Goal: Task Accomplishment & Management: Complete application form

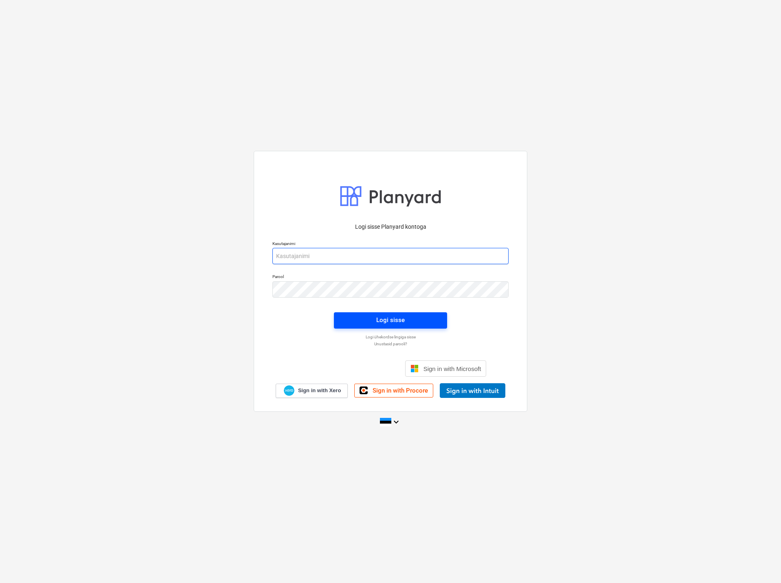
type input "[EMAIL_ADDRESS][DOMAIN_NAME]"
click at [379, 317] on div "Logi sisse" at bounding box center [390, 320] width 29 height 11
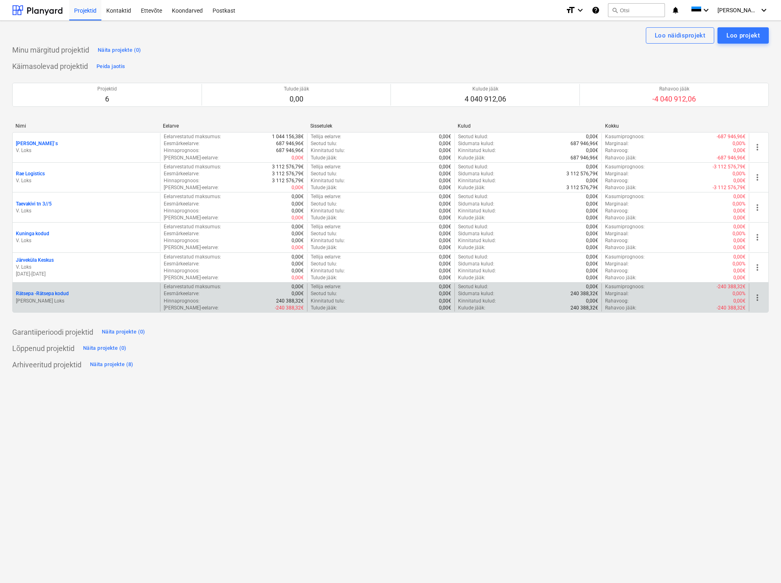
click at [50, 291] on p "Rätsepa - Rätsepa kodud" at bounding box center [42, 293] width 53 height 7
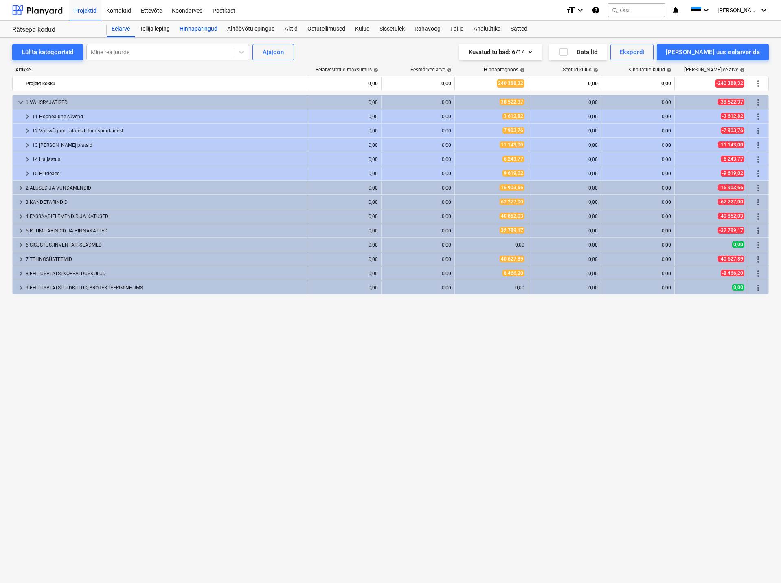
click at [198, 26] on div "Hinnapäringud" at bounding box center [199, 29] width 48 height 16
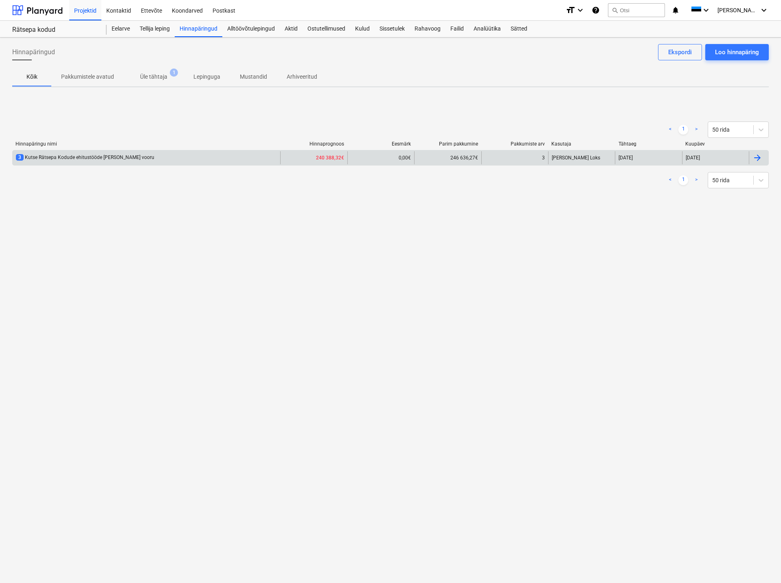
click at [50, 155] on div "3 Kutse Rätsepa Kodude ehitustööde [PERSON_NAME] vooru" at bounding box center [85, 157] width 139 height 7
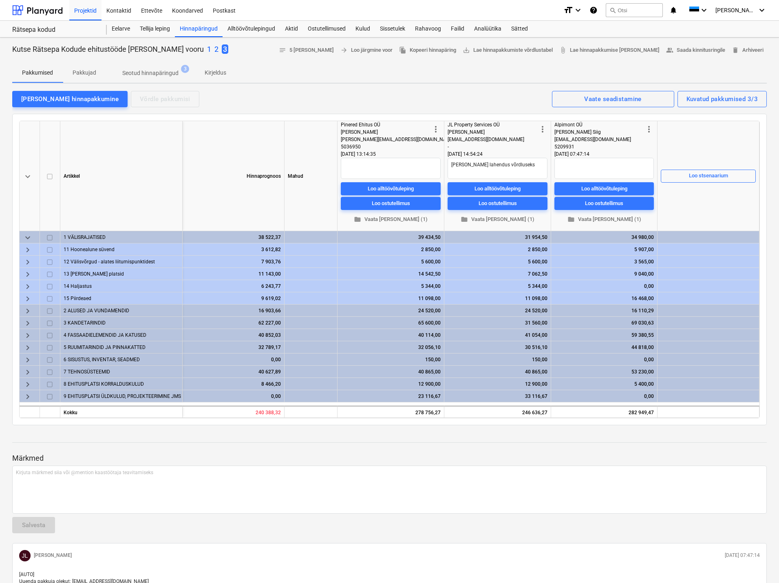
click at [28, 237] on span "keyboard_arrow_down" at bounding box center [28, 238] width 10 height 10
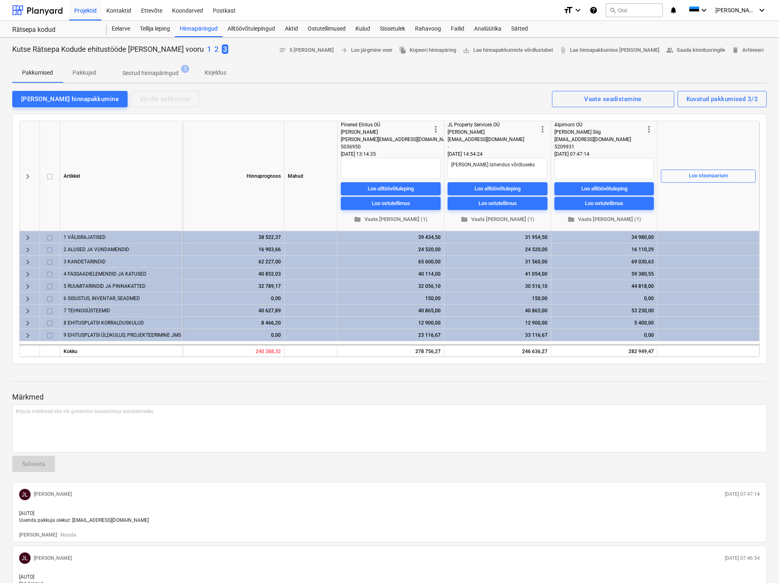
click at [28, 237] on span "keyboard_arrow_right" at bounding box center [28, 238] width 10 height 10
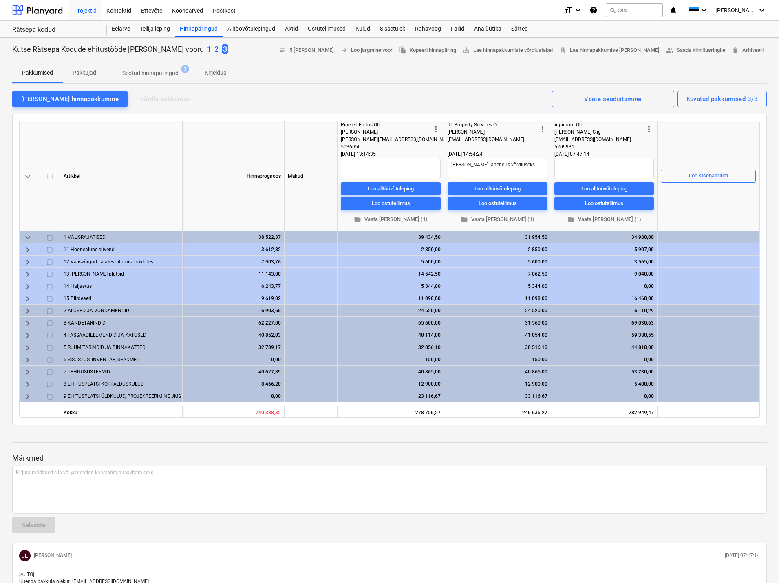
click at [27, 308] on span "keyboard_arrow_right" at bounding box center [28, 311] width 10 height 10
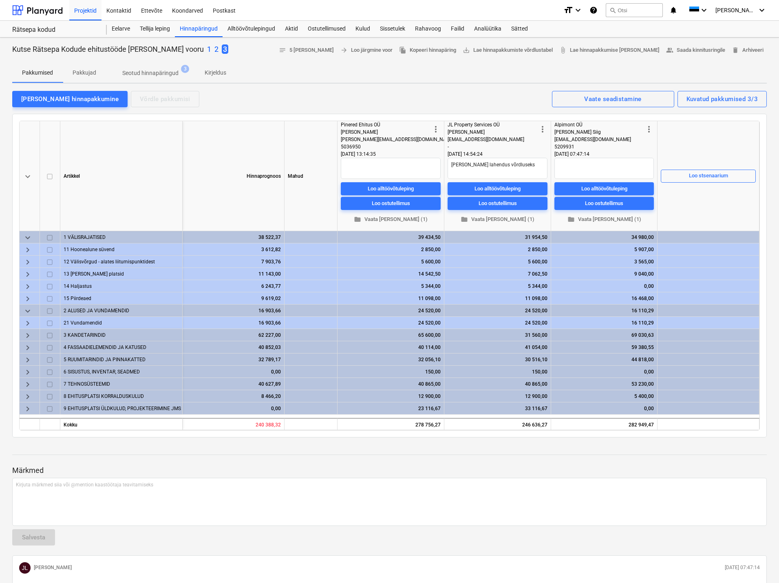
click at [26, 323] on span "keyboard_arrow_right" at bounding box center [28, 323] width 10 height 10
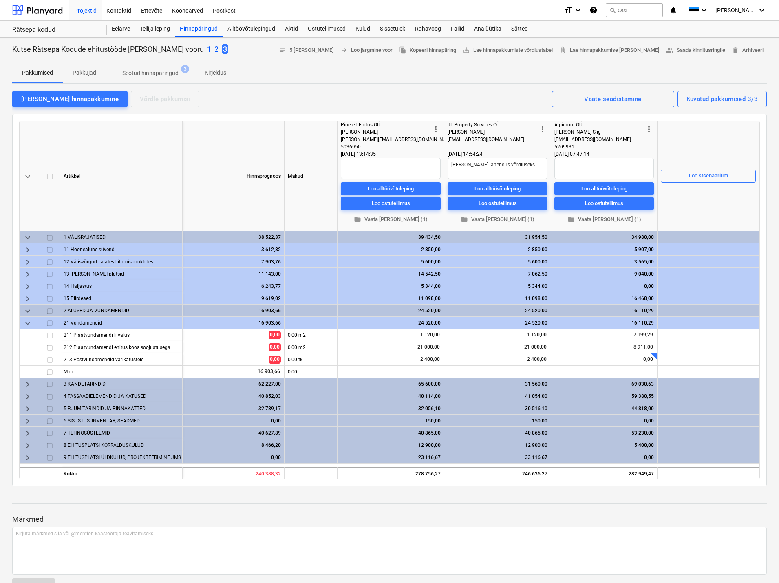
click at [26, 323] on span "keyboard_arrow_down" at bounding box center [28, 323] width 10 height 10
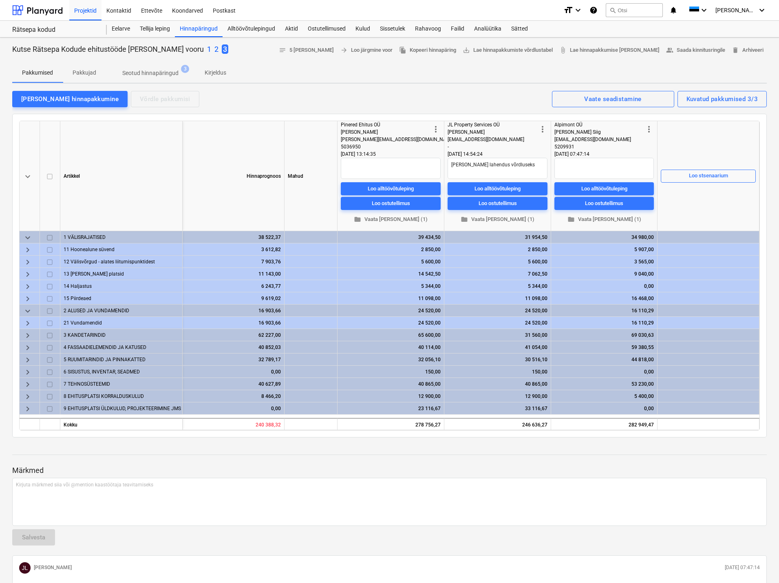
click at [26, 331] on span "keyboard_arrow_right" at bounding box center [28, 335] width 10 height 10
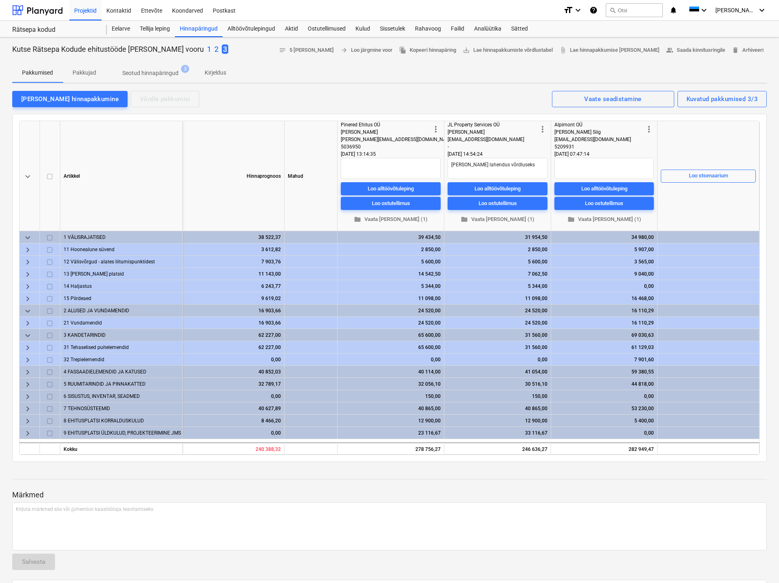
click at [29, 356] on span "keyboard_arrow_right" at bounding box center [28, 360] width 10 height 10
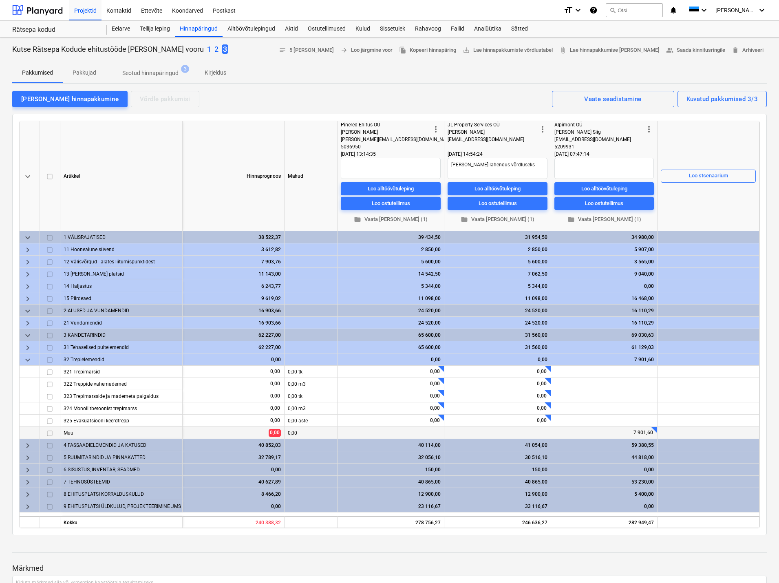
click at [654, 429] on div at bounding box center [654, 430] width 6 height 6
click at [29, 359] on span "keyboard_arrow_down" at bounding box center [28, 360] width 10 height 10
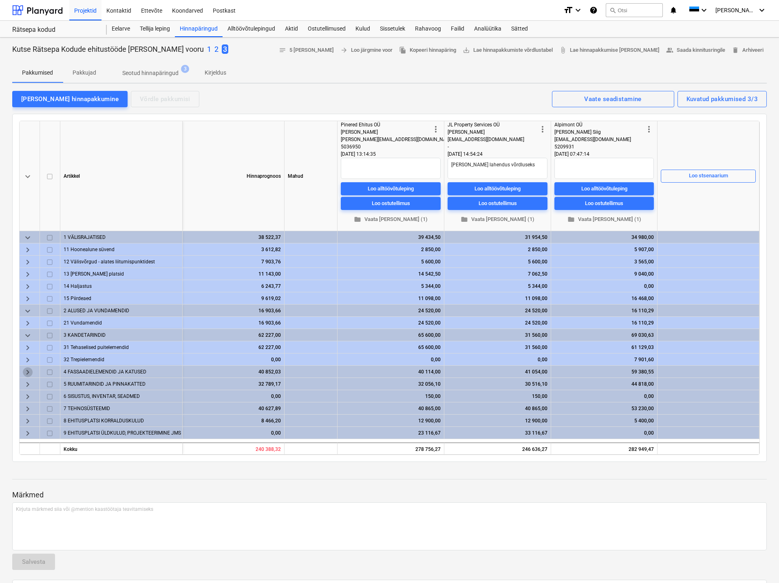
click at [28, 367] on span "keyboard_arrow_right" at bounding box center [28, 372] width 10 height 10
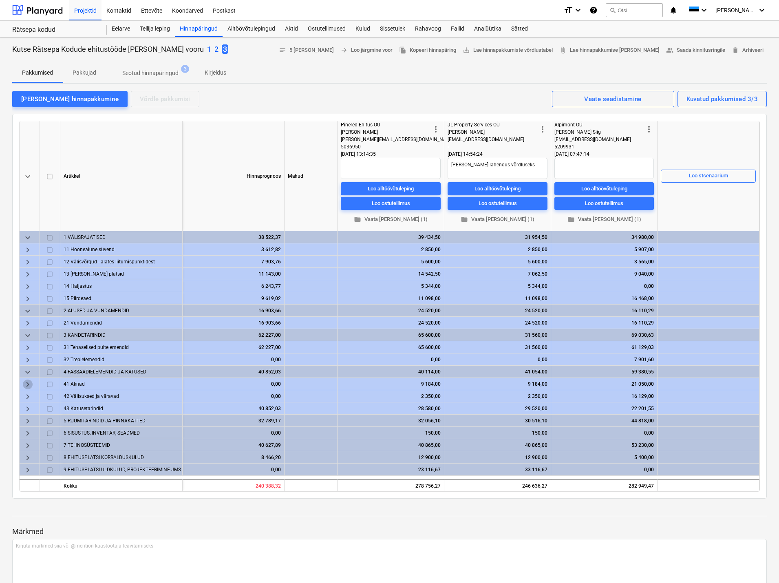
click at [29, 383] on span "keyboard_arrow_right" at bounding box center [28, 384] width 10 height 10
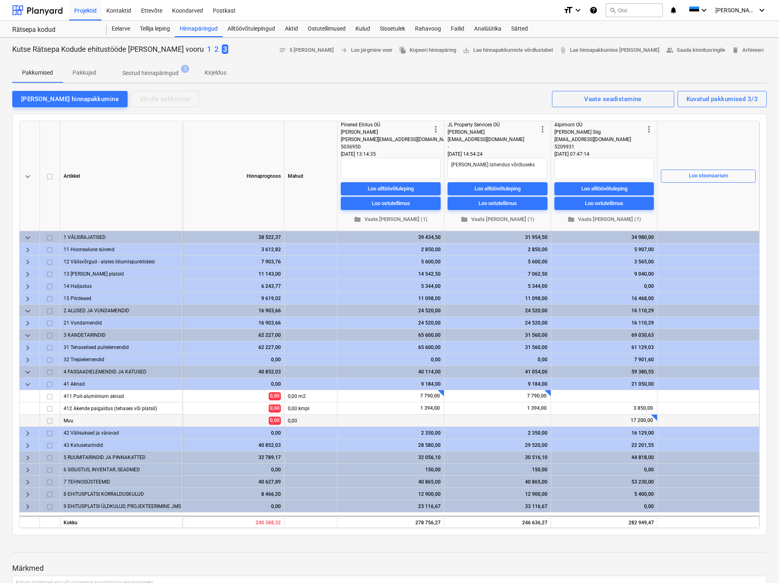
click at [656, 416] on div at bounding box center [657, 413] width 8 height 8
click at [27, 371] on span "keyboard_arrow_down" at bounding box center [28, 372] width 10 height 10
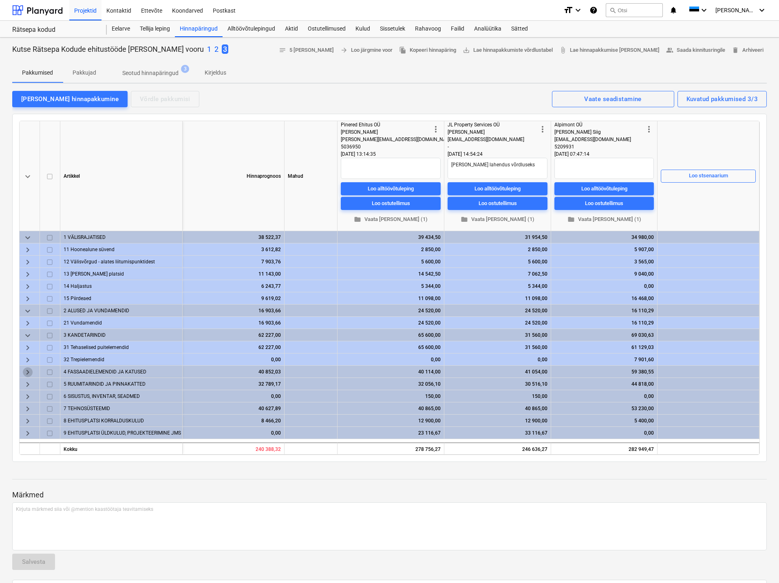
click at [29, 371] on span "keyboard_arrow_right" at bounding box center [28, 372] width 10 height 10
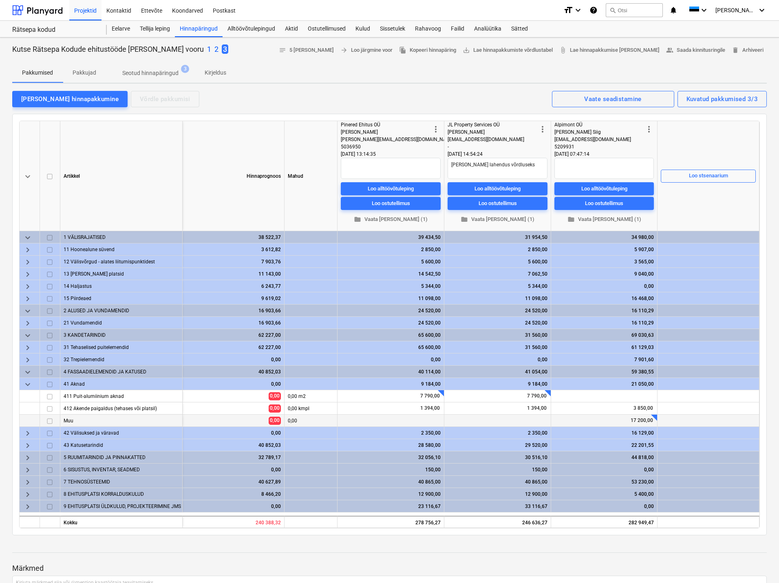
click at [653, 416] on div at bounding box center [657, 413] width 8 height 8
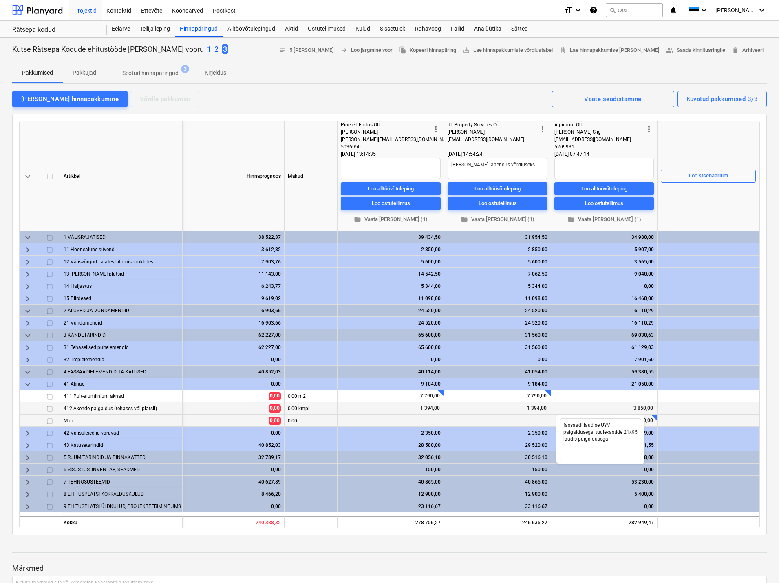
click at [685, 411] on div at bounding box center [708, 408] width 102 height 12
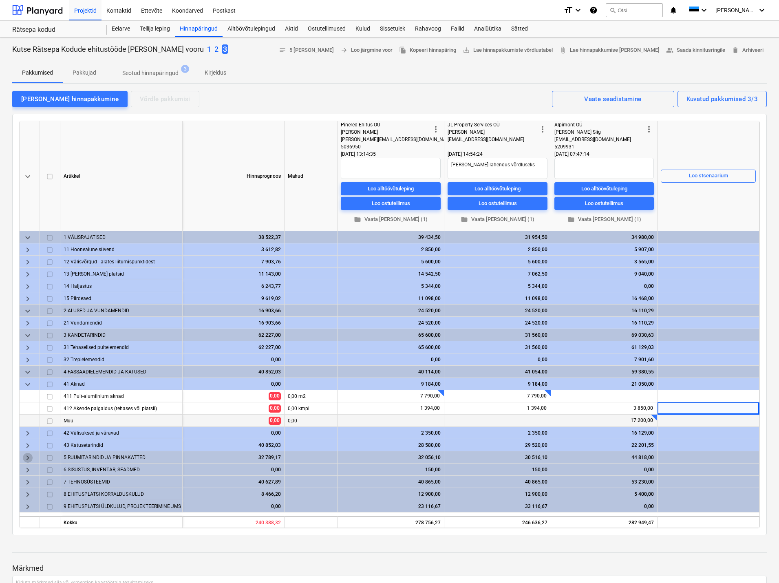
click at [25, 458] on span "keyboard_arrow_right" at bounding box center [28, 458] width 10 height 10
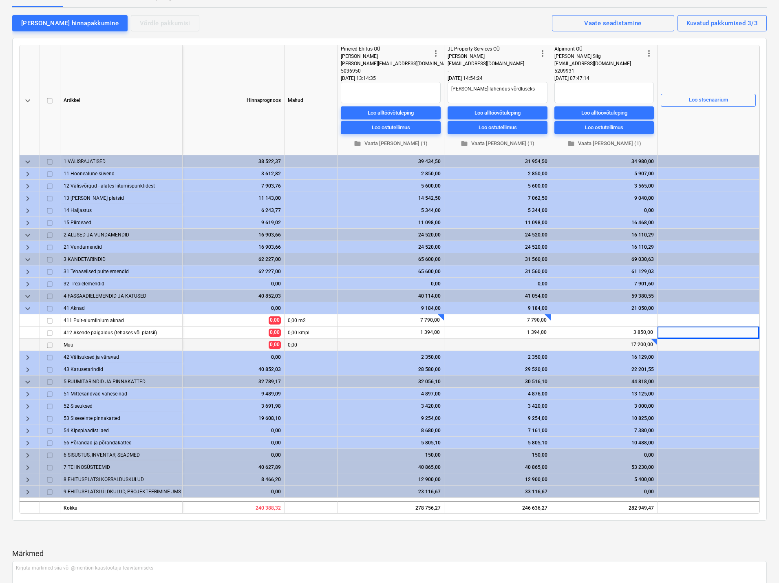
scroll to position [81, 0]
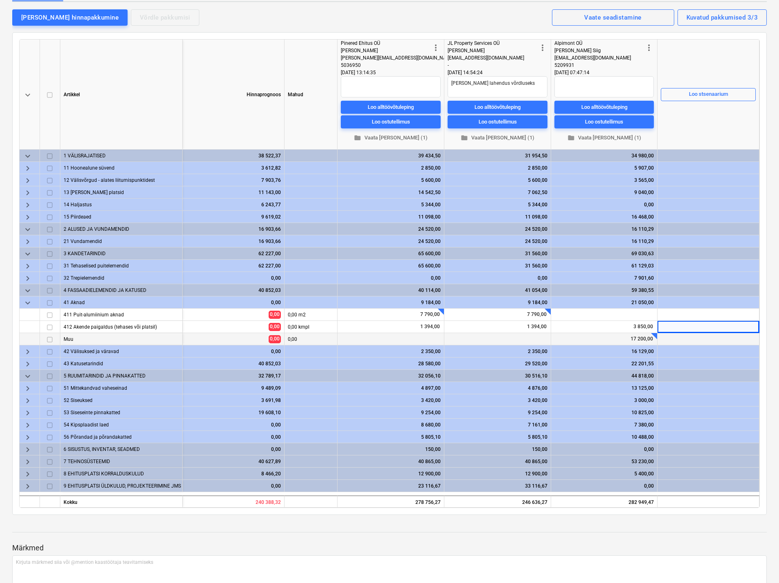
click at [27, 459] on span "keyboard_arrow_right" at bounding box center [28, 462] width 10 height 10
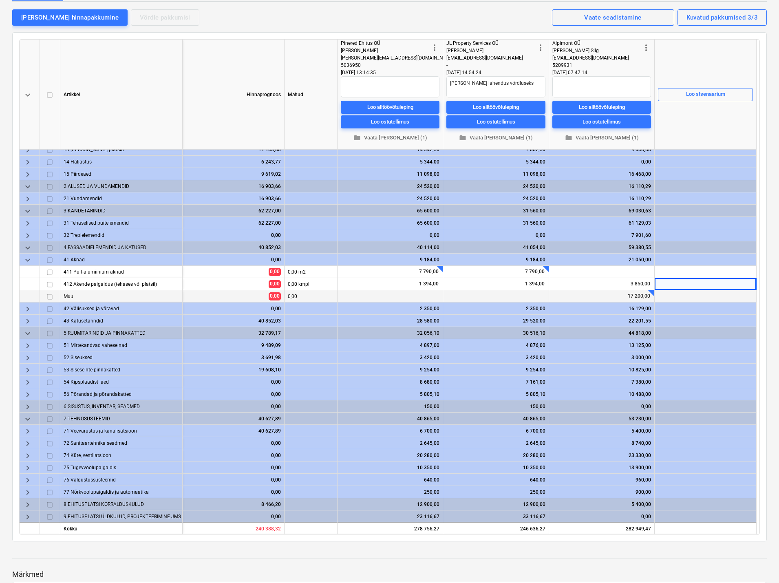
scroll to position [43, 0]
click at [27, 441] on span "keyboard_arrow_right" at bounding box center [28, 443] width 10 height 10
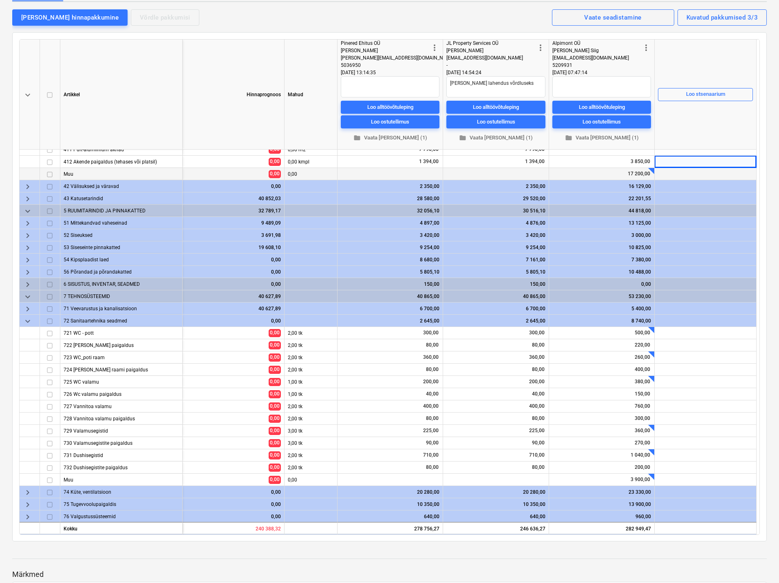
scroll to position [165, 0]
click at [649, 473] on div at bounding box center [651, 476] width 6 height 6
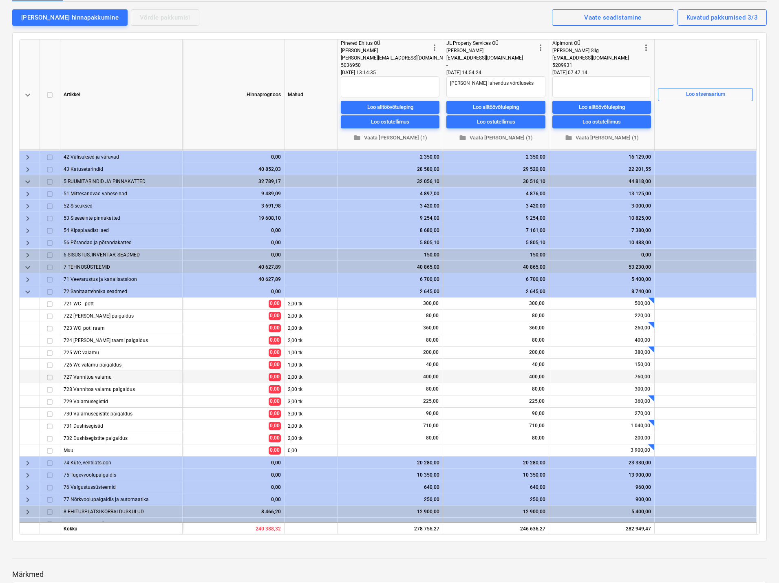
scroll to position [202, 0]
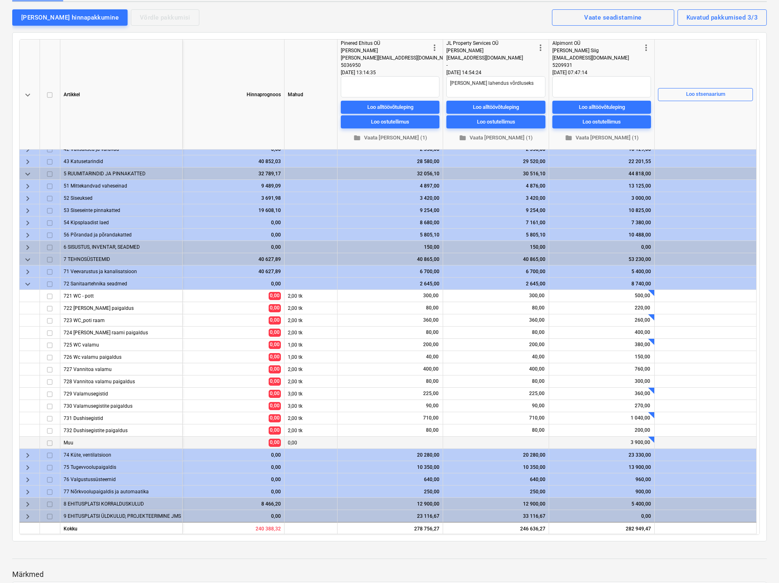
click at [652, 439] on div at bounding box center [651, 439] width 6 height 6
click at [673, 431] on div at bounding box center [705, 430] width 102 height 12
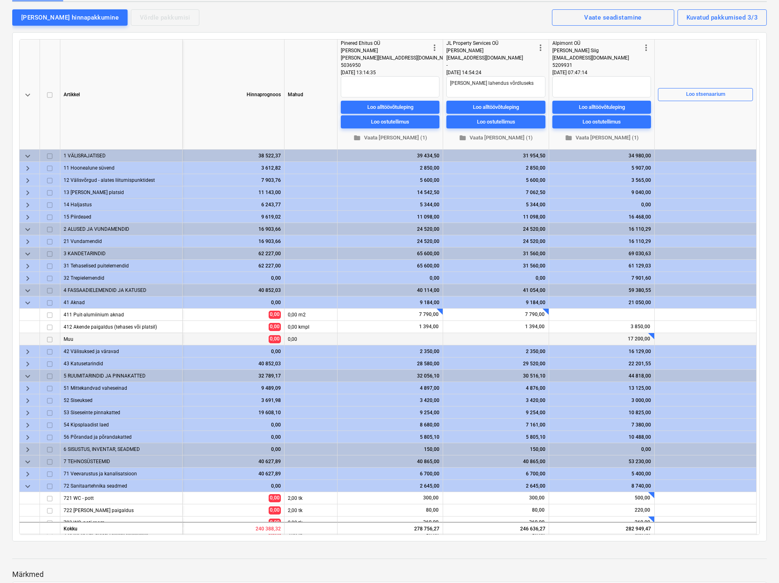
scroll to position [0, 0]
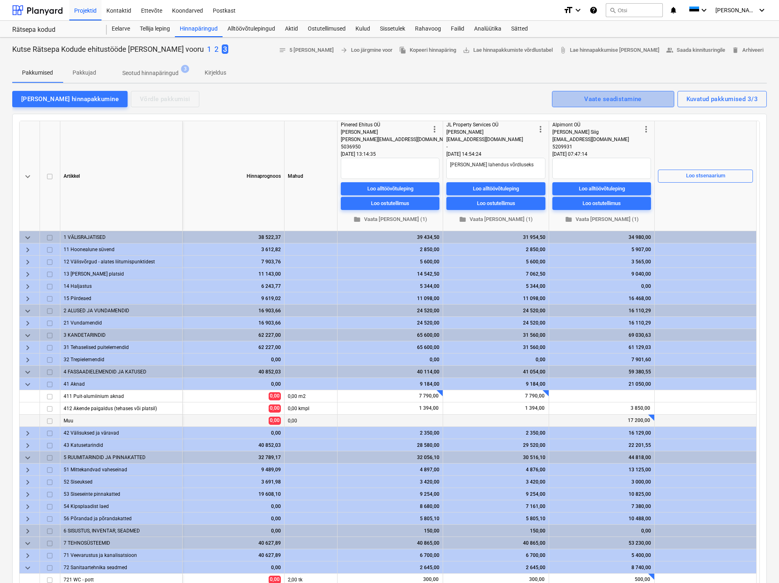
click at [618, 98] on div "Vaate seadistamine" at bounding box center [612, 99] width 57 height 11
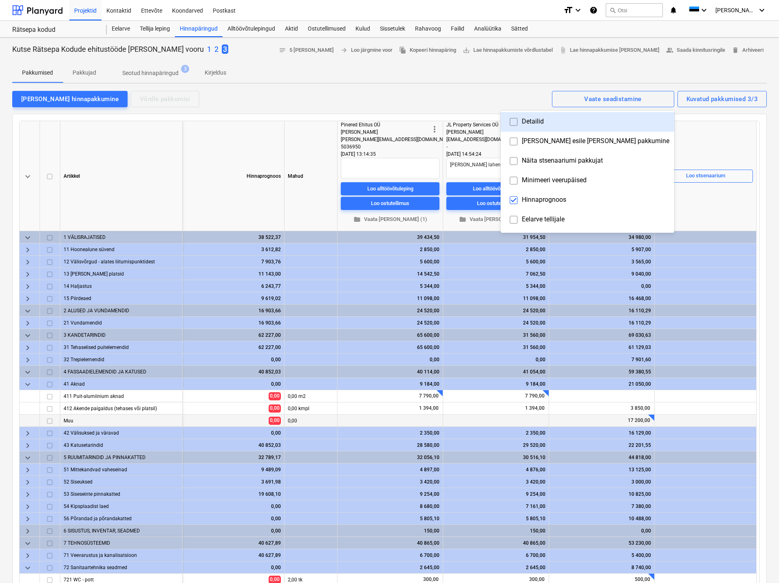
click at [719, 95] on div at bounding box center [389, 291] width 779 height 583
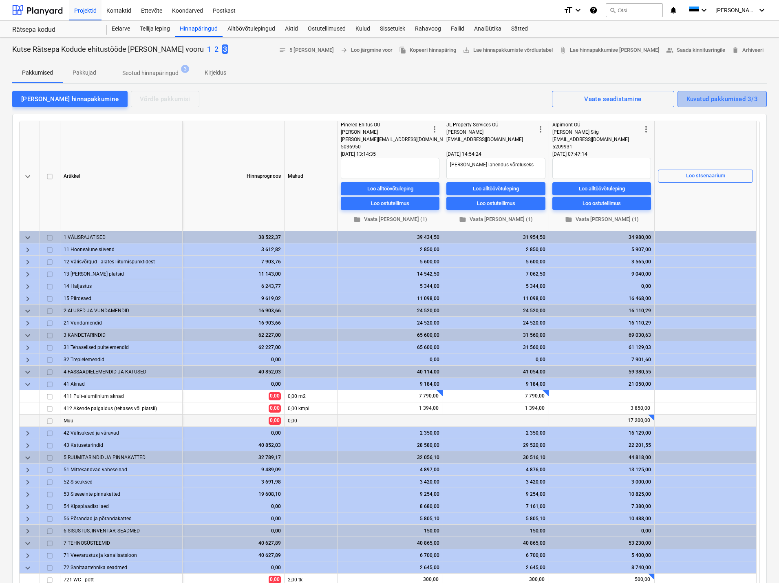
click at [717, 100] on div "Kuvatud pakkumised 3/3" at bounding box center [721, 99] width 71 height 11
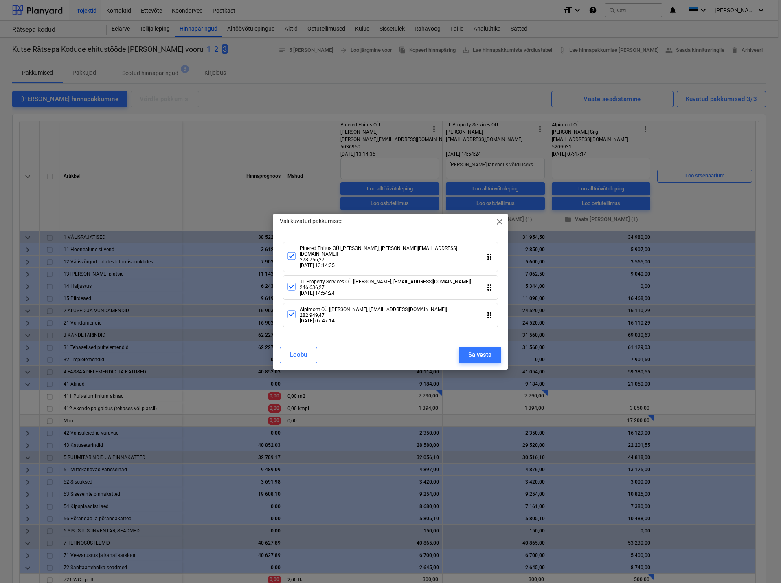
click at [293, 287] on icon at bounding box center [292, 287] width 10 height 10
click at [476, 352] on div "Salvesta" at bounding box center [480, 354] width 23 height 11
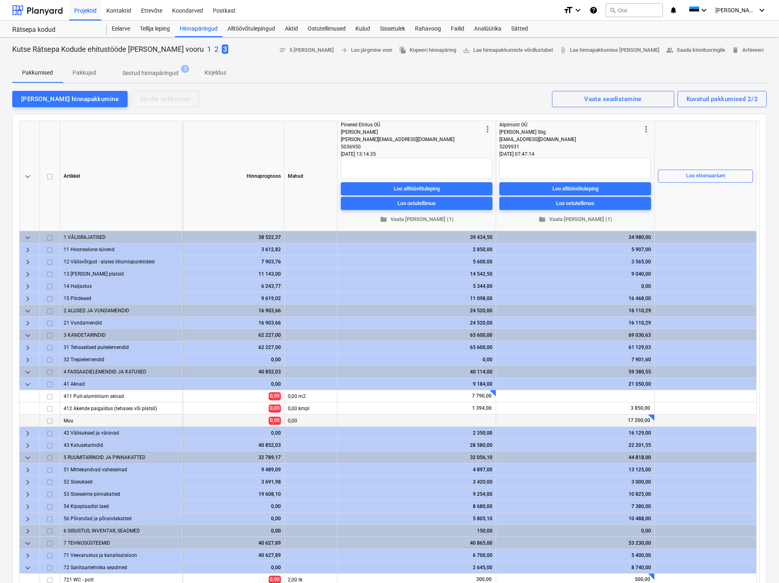
click at [504, 66] on div "Pakkumised Pakkujad Seotud hinnapäringud 3 Kirjeldus" at bounding box center [389, 73] width 754 height 20
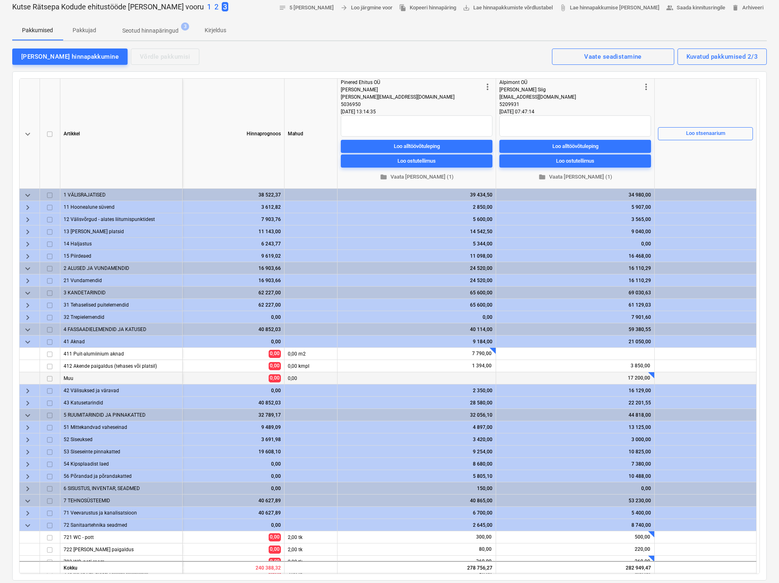
scroll to position [41, 0]
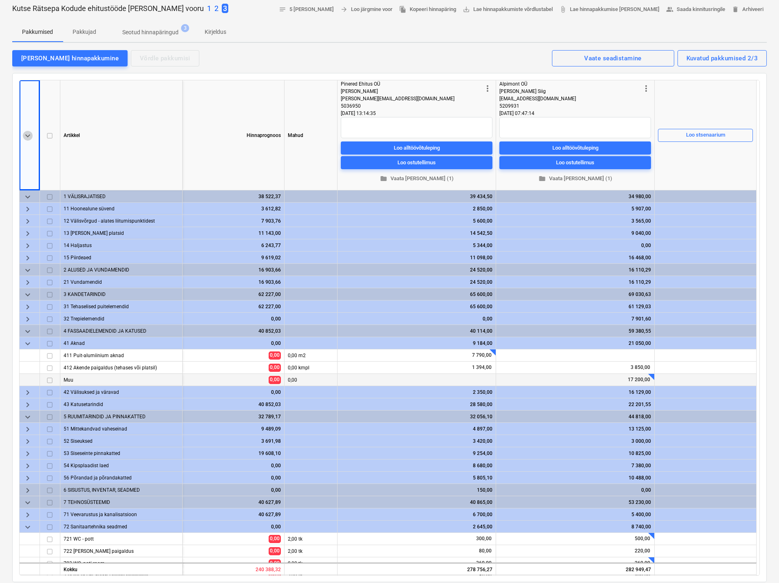
click at [28, 134] on span "keyboard_arrow_down" at bounding box center [28, 136] width 10 height 10
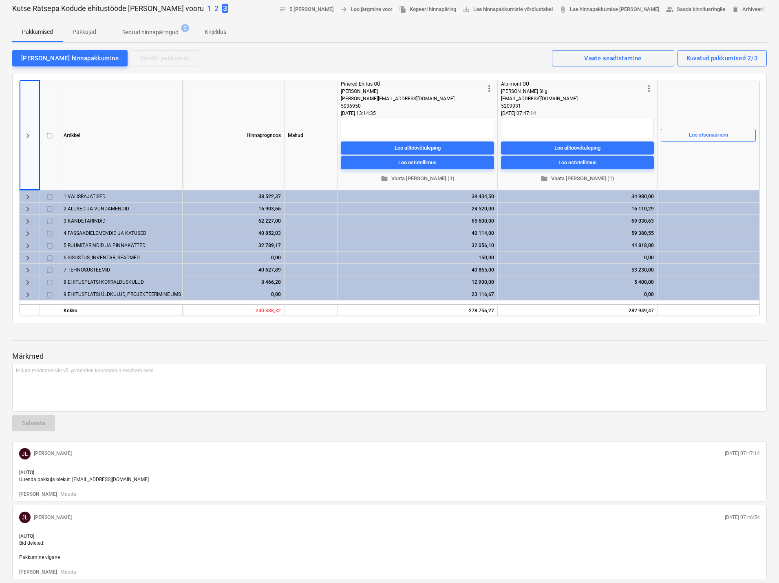
click at [28, 134] on span "keyboard_arrow_right" at bounding box center [28, 136] width 10 height 10
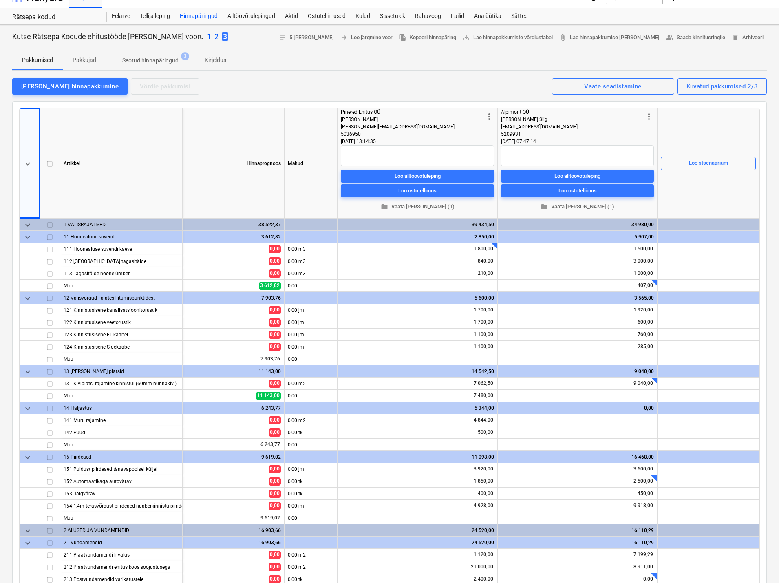
scroll to position [0, 0]
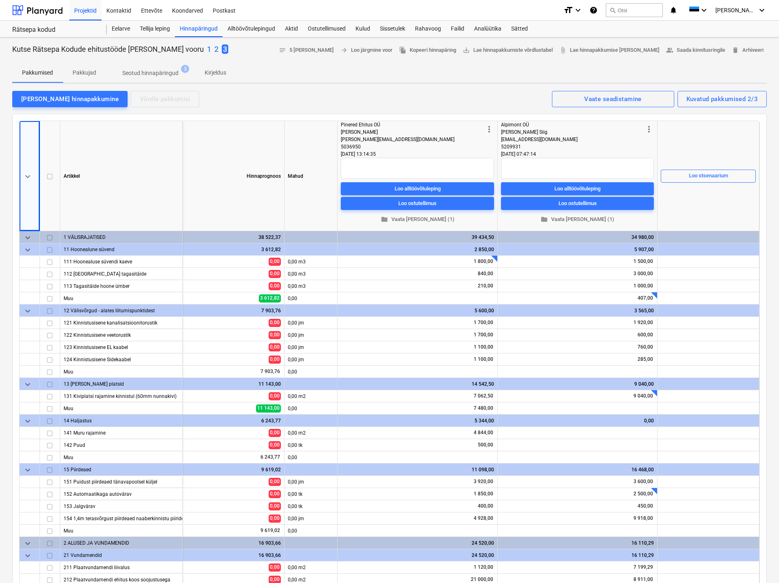
click at [28, 176] on span "keyboard_arrow_down" at bounding box center [28, 177] width 10 height 10
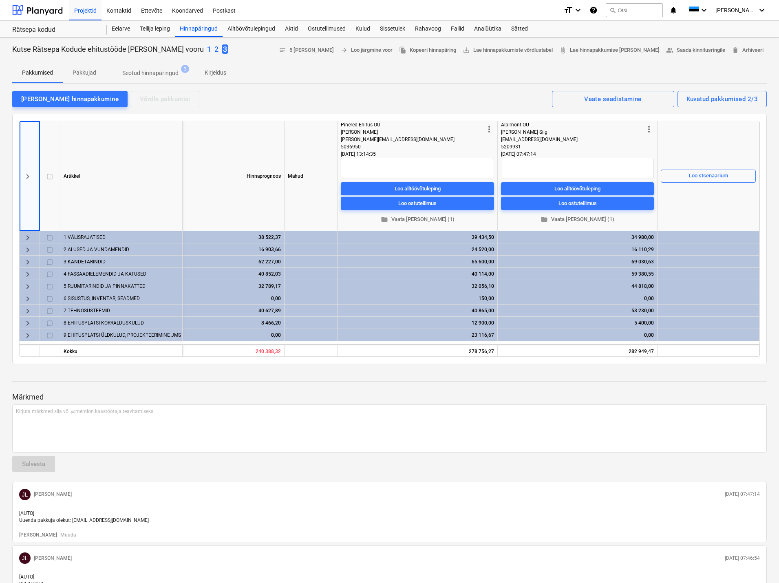
click at [28, 234] on span "keyboard_arrow_right" at bounding box center [28, 238] width 10 height 10
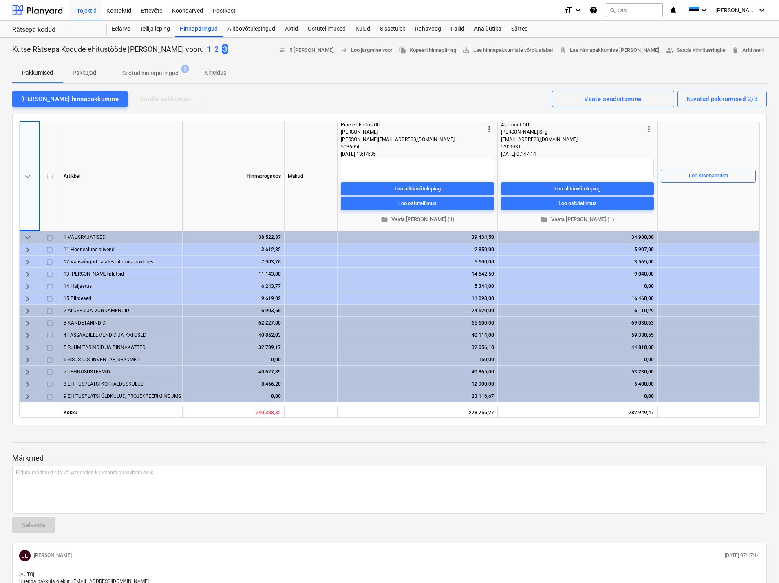
click at [29, 283] on span "keyboard_arrow_right" at bounding box center [28, 287] width 10 height 10
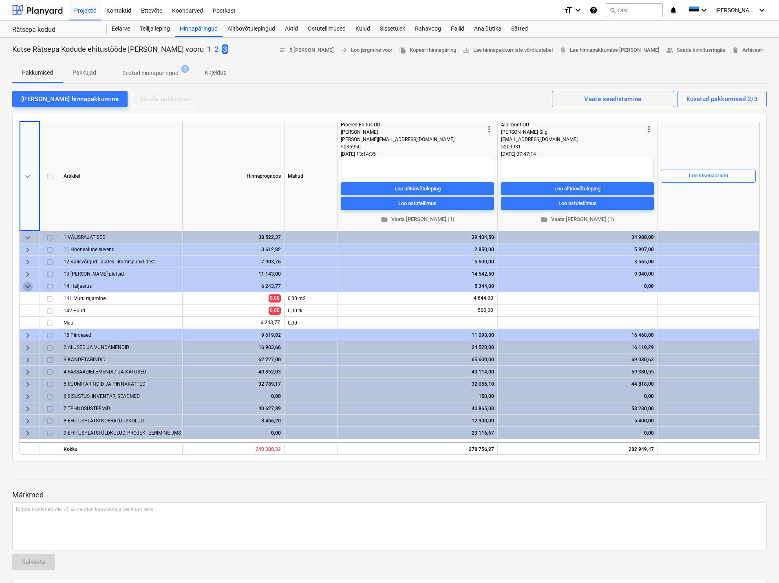
click at [29, 283] on span "keyboard_arrow_down" at bounding box center [28, 287] width 10 height 10
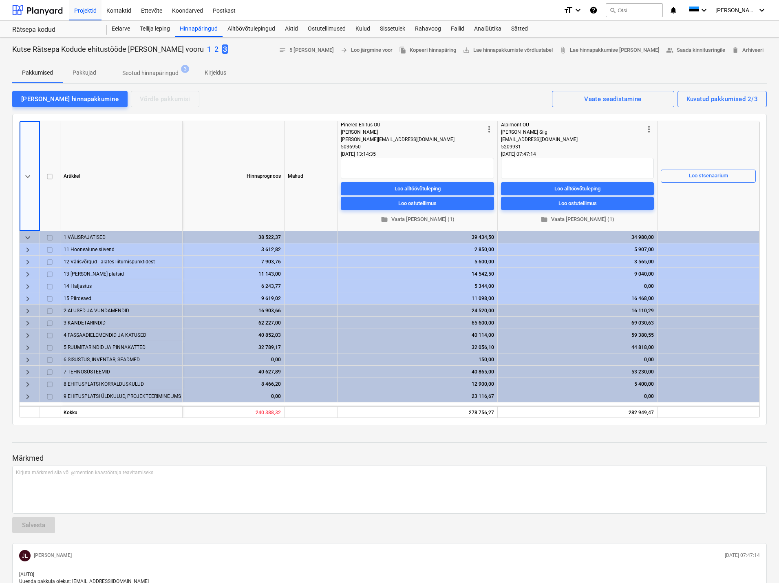
click at [26, 333] on span "keyboard_arrow_right" at bounding box center [28, 335] width 10 height 10
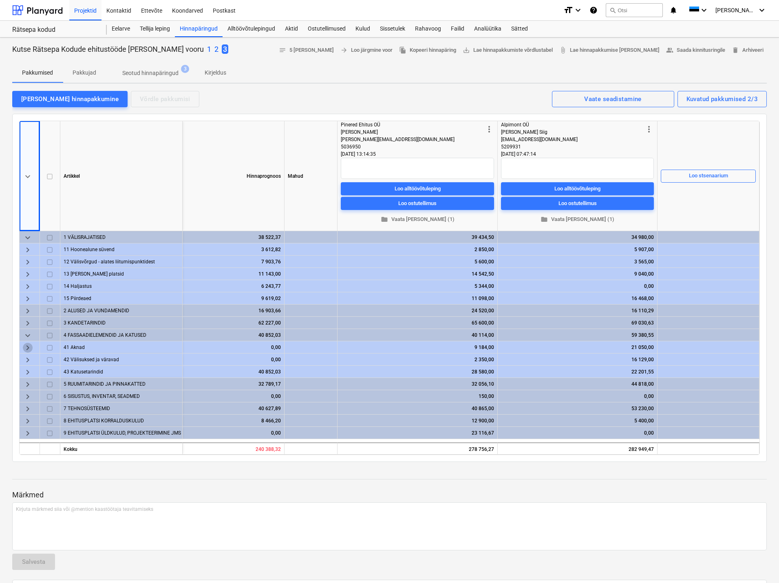
click at [26, 346] on span "keyboard_arrow_right" at bounding box center [28, 348] width 10 height 10
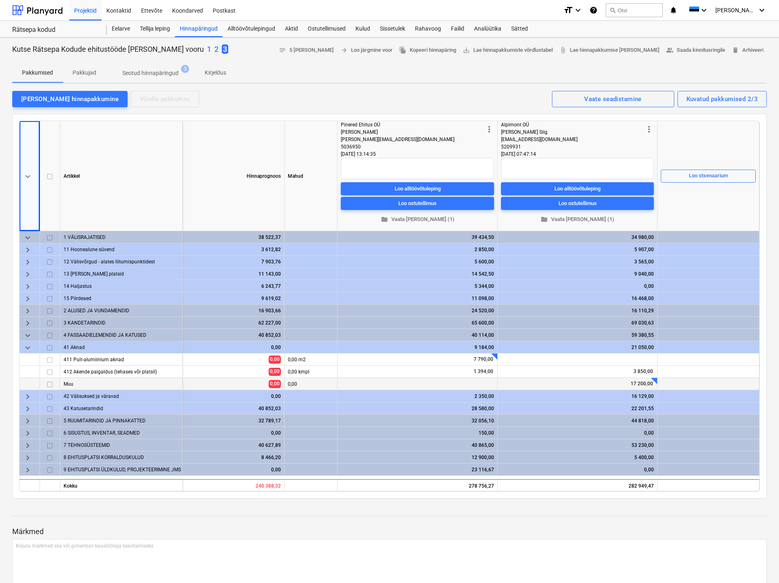
click at [656, 381] on div at bounding box center [654, 381] width 6 height 6
type textarea "x"
click at [27, 322] on span "keyboard_arrow_right" at bounding box center [28, 323] width 10 height 10
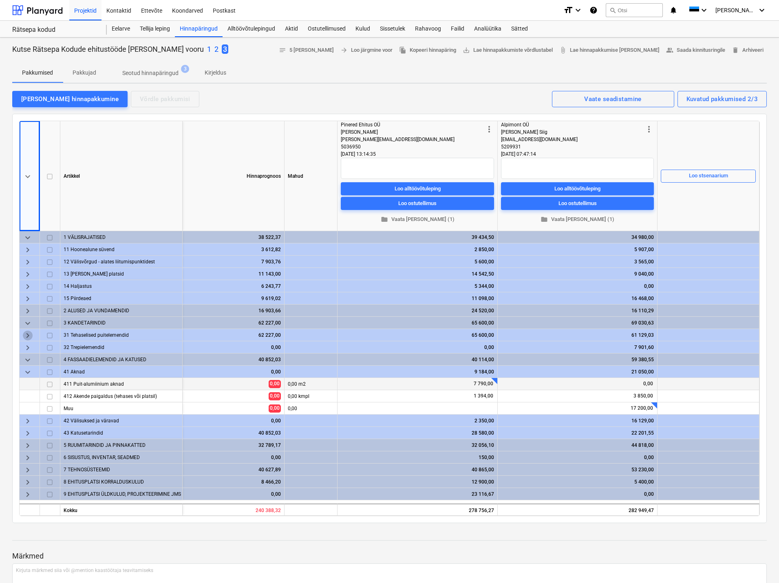
click at [28, 334] on span "keyboard_arrow_right" at bounding box center [28, 335] width 10 height 10
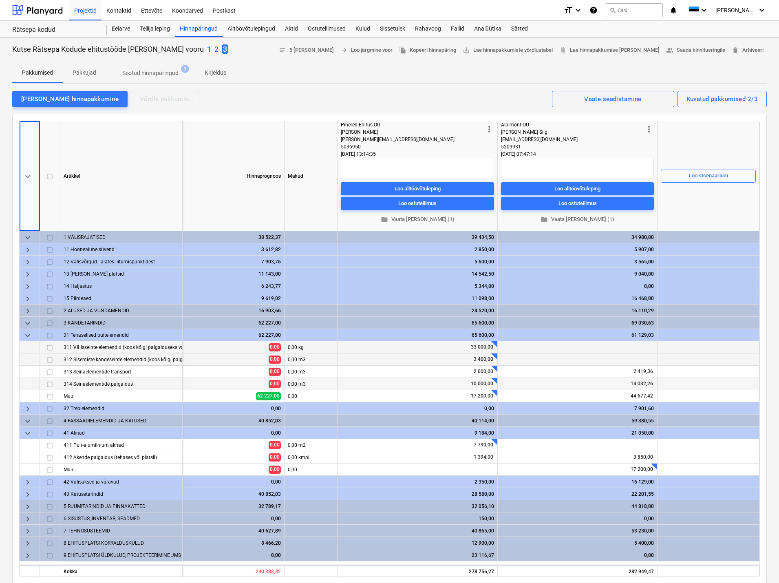
scroll to position [41, 0]
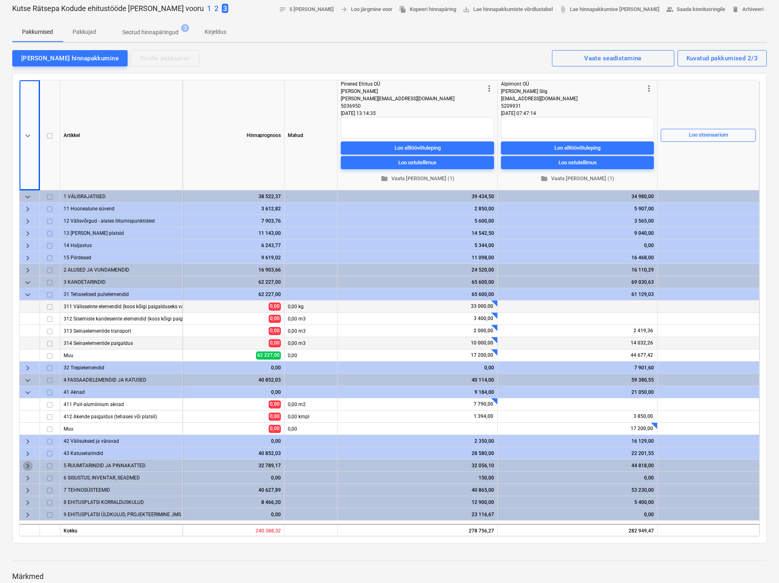
click at [26, 464] on span "keyboard_arrow_right" at bounding box center [28, 466] width 10 height 10
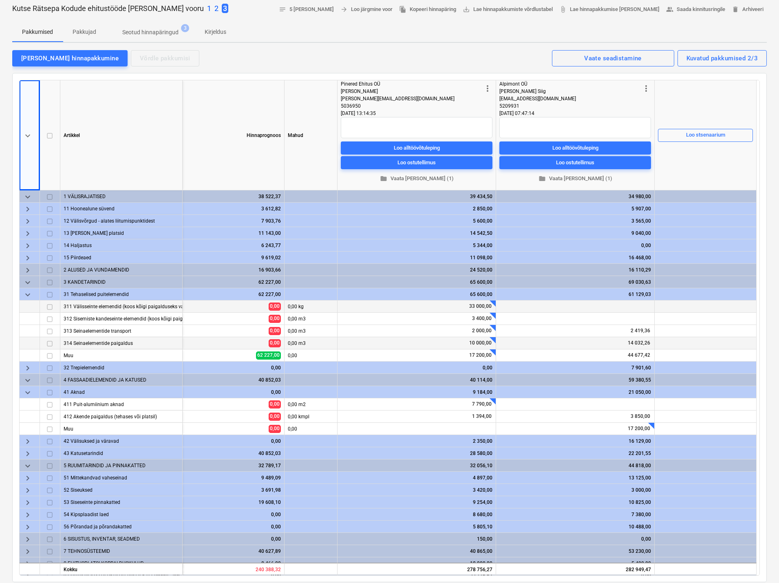
click at [26, 464] on span "keyboard_arrow_down" at bounding box center [28, 466] width 10 height 10
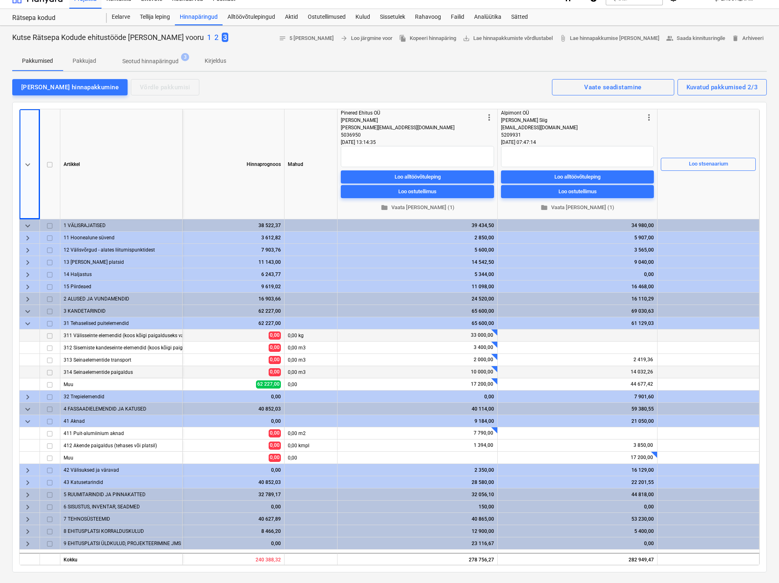
scroll to position [0, 0]
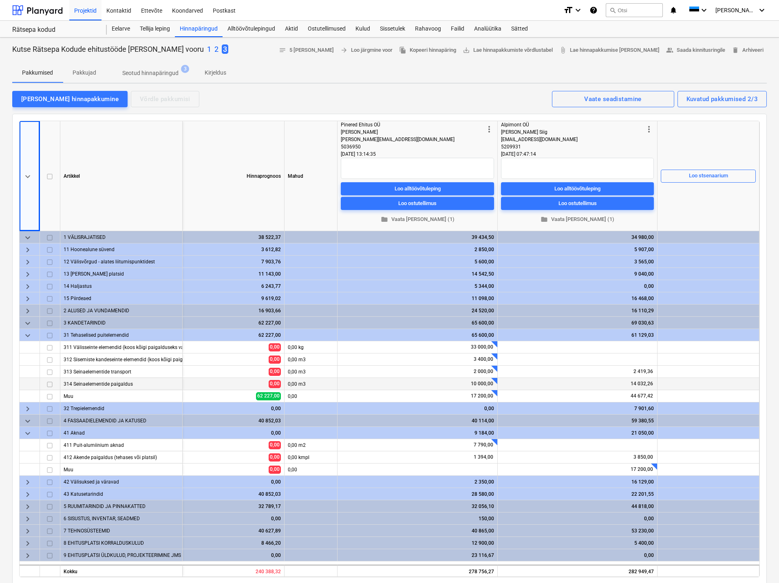
click at [234, 62] on div at bounding box center [389, 60] width 754 height 7
click at [150, 8] on div "Ettevõte" at bounding box center [151, 10] width 31 height 21
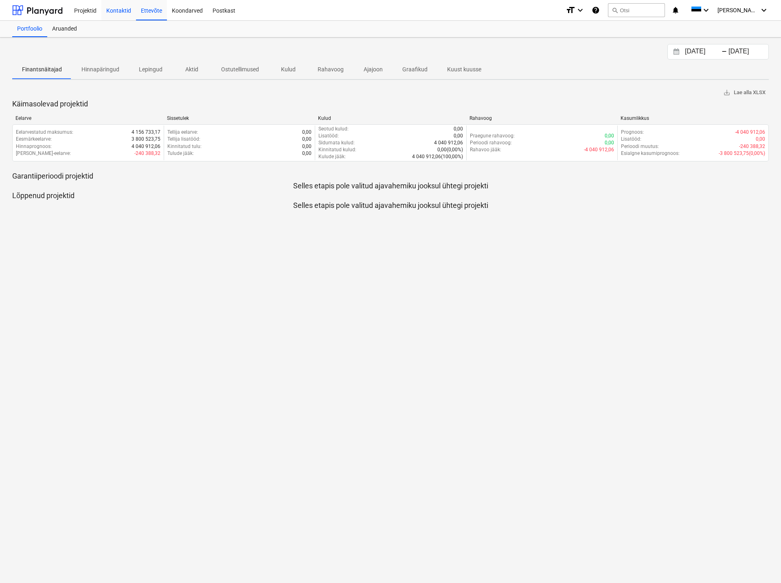
click at [108, 7] on div "Kontaktid" at bounding box center [118, 10] width 35 height 21
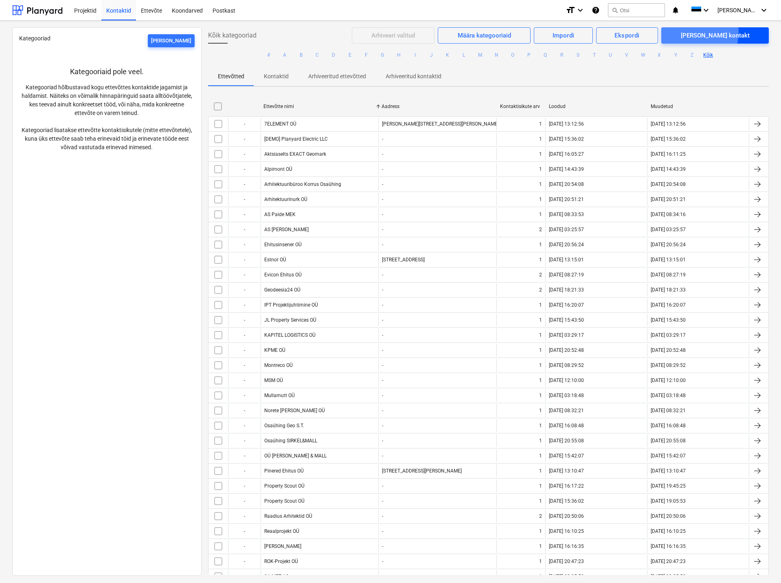
click at [722, 32] on div "[PERSON_NAME] kontakt" at bounding box center [715, 35] width 69 height 11
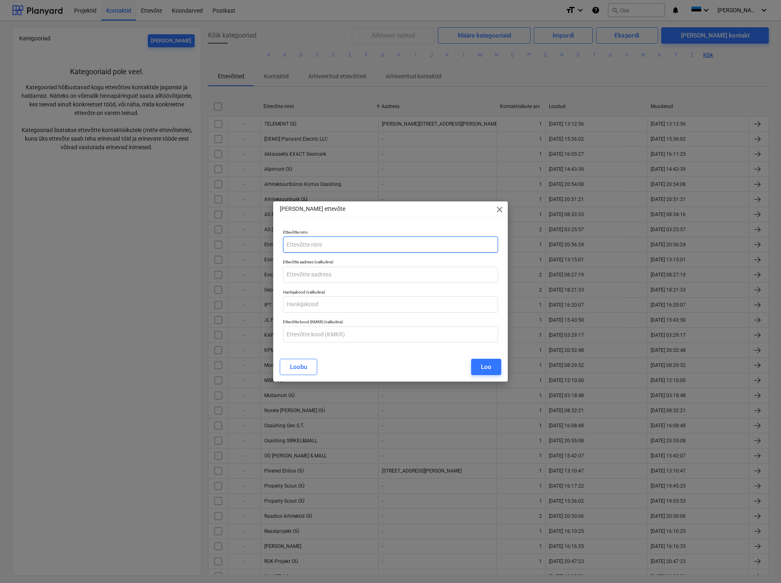
click at [297, 244] on input "text" at bounding box center [390, 244] width 215 height 16
click at [294, 305] on input "text" at bounding box center [390, 304] width 215 height 16
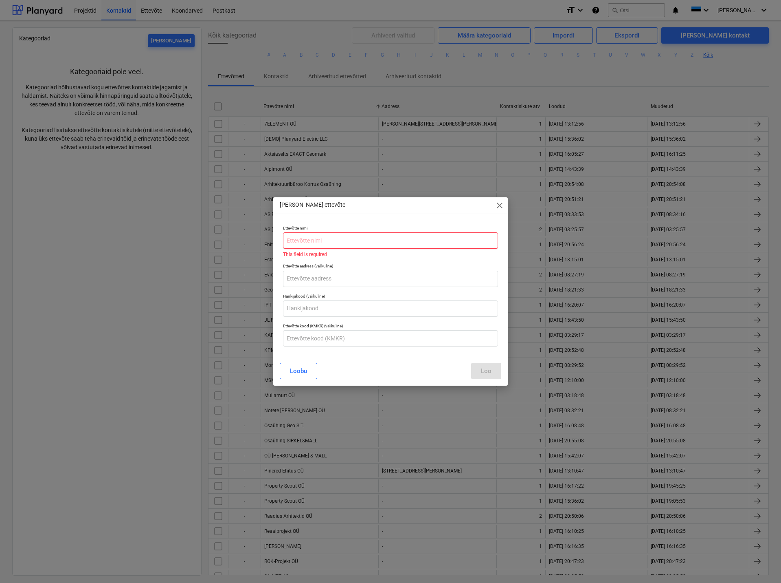
click at [301, 242] on input "text" at bounding box center [390, 240] width 215 height 16
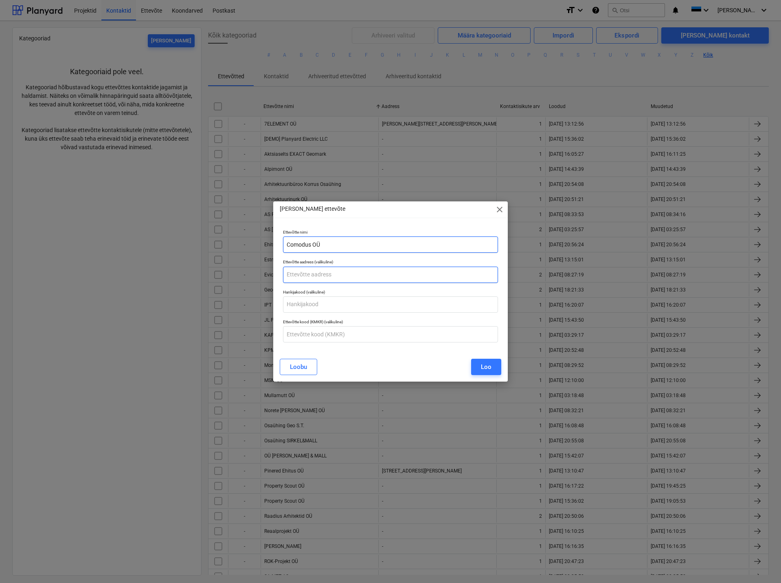
type input "Comodus OÜ"
click at [329, 274] on input "text" at bounding box center [390, 274] width 215 height 16
click at [482, 364] on div "Loo" at bounding box center [486, 366] width 11 height 11
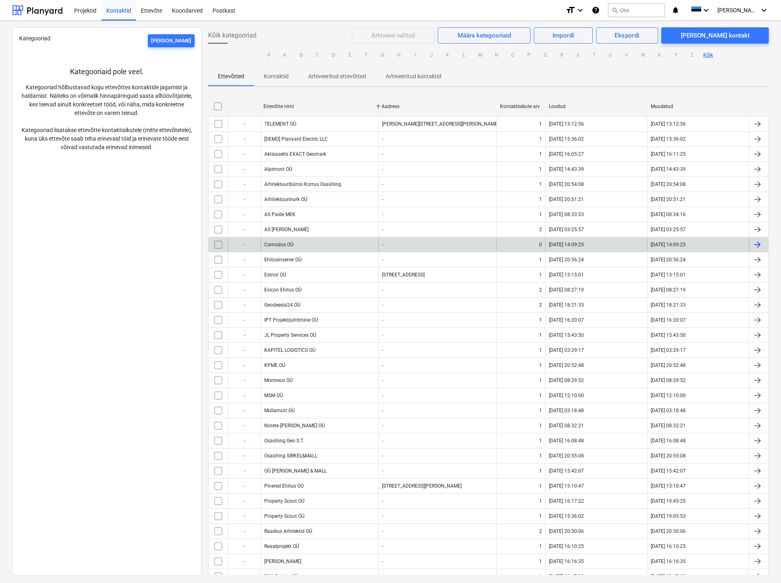
click at [309, 241] on div "Comodus OÜ" at bounding box center [320, 244] width 118 height 13
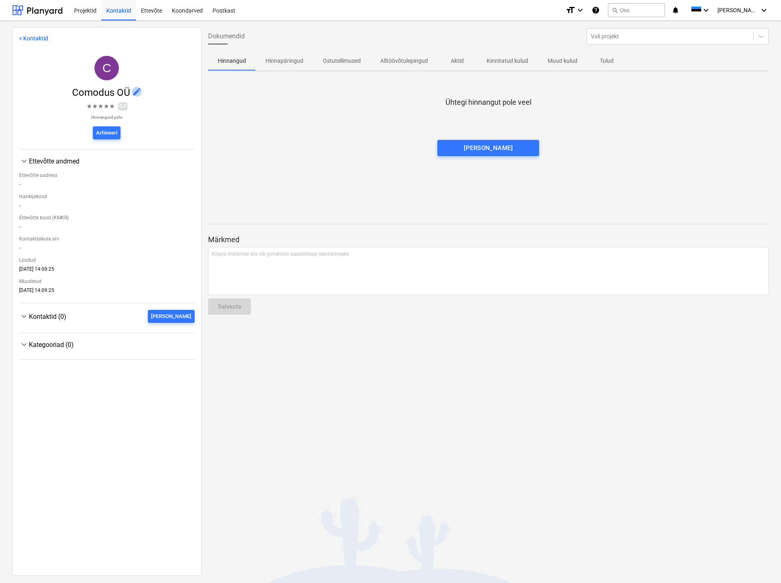
click at [134, 91] on span "edit" at bounding box center [137, 92] width 10 height 10
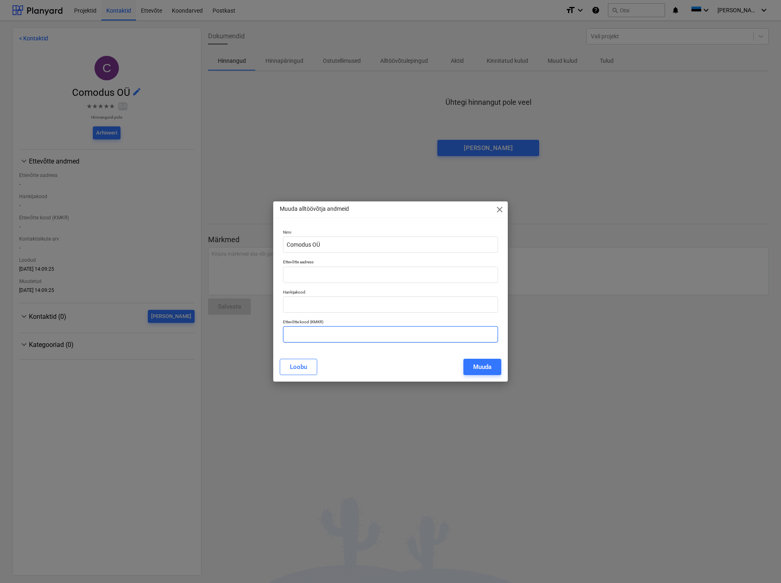
click at [311, 333] on input "text" at bounding box center [390, 334] width 215 height 16
paste input "11115924"
type input "11115924"
click at [334, 271] on input "text" at bounding box center [390, 274] width 215 height 16
paste input "[STREET_ADDRESS]"
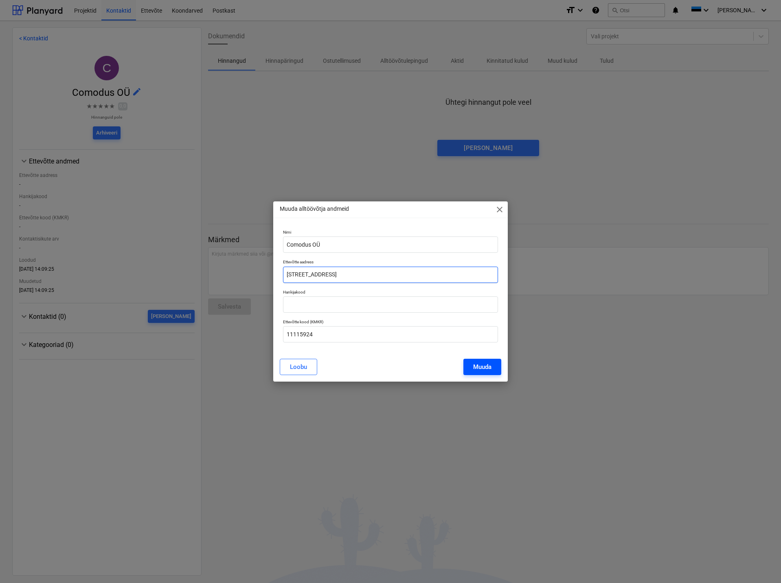
type input "[STREET_ADDRESS]"
click at [482, 365] on div "Muuda" at bounding box center [482, 366] width 18 height 11
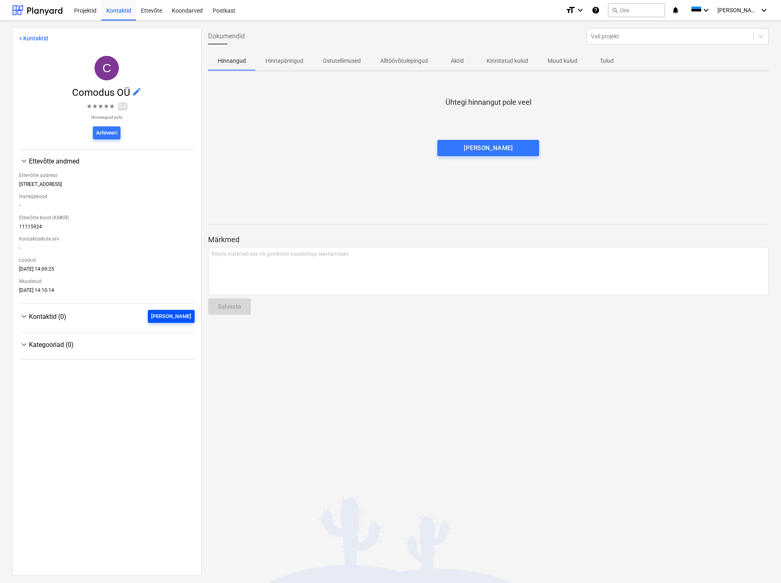
click at [177, 315] on div "[PERSON_NAME]" at bounding box center [171, 316] width 40 height 9
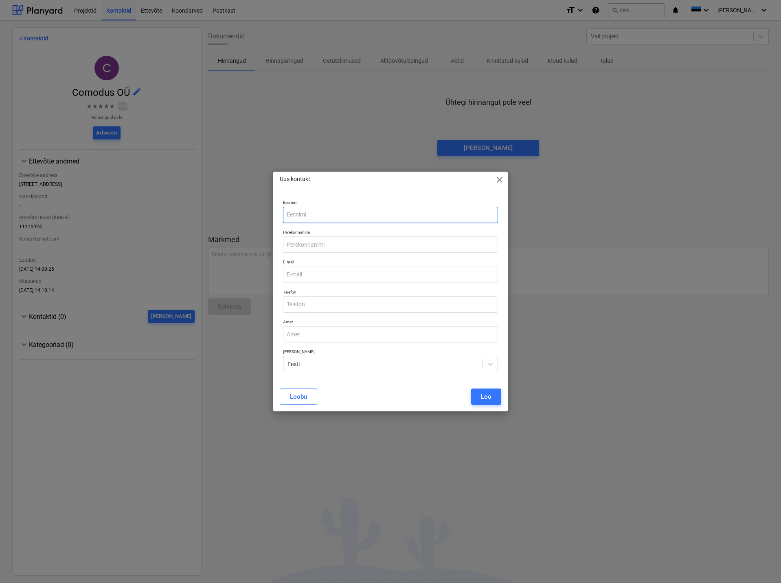
click at [294, 214] on input "text" at bounding box center [390, 215] width 215 height 16
type input "Heigo"
click at [295, 243] on input "text" at bounding box center [390, 244] width 215 height 16
type input "Õismaa"
click at [301, 273] on input "email" at bounding box center [390, 274] width 215 height 16
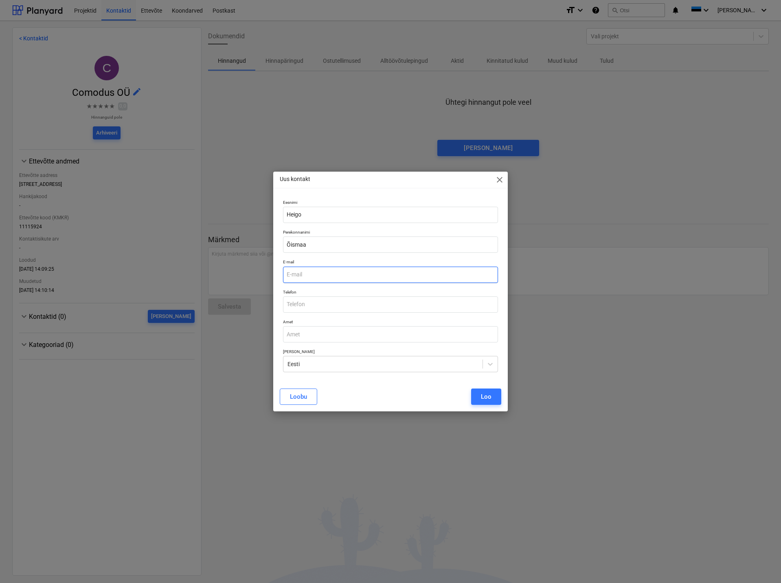
paste input "[EMAIL_ADDRESS][DOMAIN_NAME]"
type input "[EMAIL_ADDRESS][DOMAIN_NAME]"
click at [304, 302] on input "text" at bounding box center [390, 304] width 215 height 16
click at [301, 305] on input "text" at bounding box center [390, 304] width 215 height 16
paste input "[PHONE_NUMBER]"
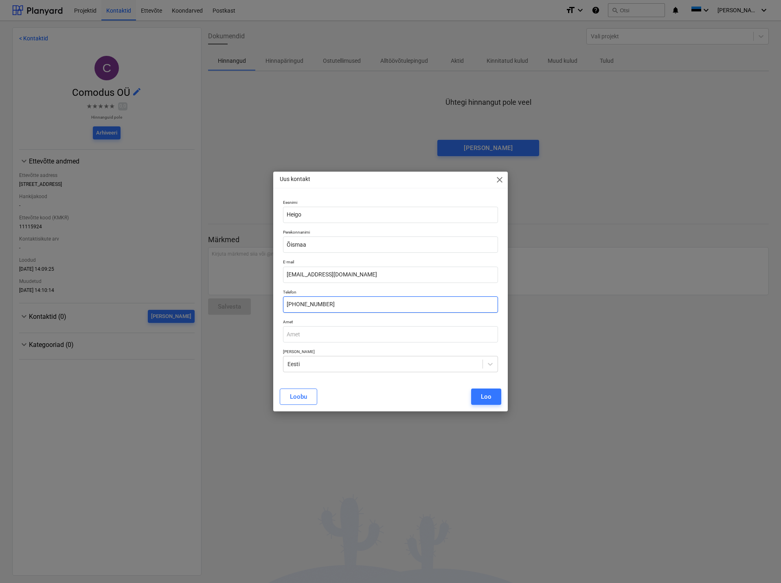
type input "[PHONE_NUMBER]"
click at [306, 337] on input "text" at bounding box center [390, 334] width 215 height 16
paste input "Projektijuht"
type input "Projektijuht"
click at [486, 397] on div "Loo" at bounding box center [486, 396] width 11 height 11
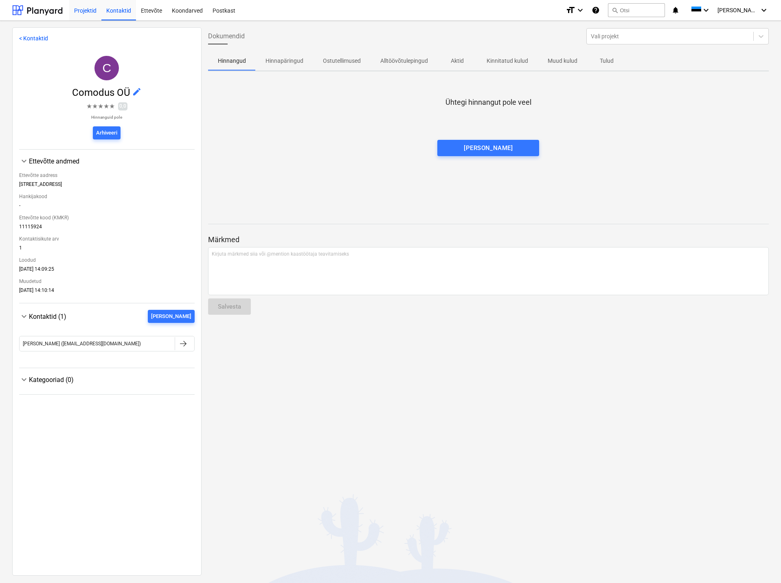
click at [88, 9] on div "Projektid" at bounding box center [85, 10] width 32 height 21
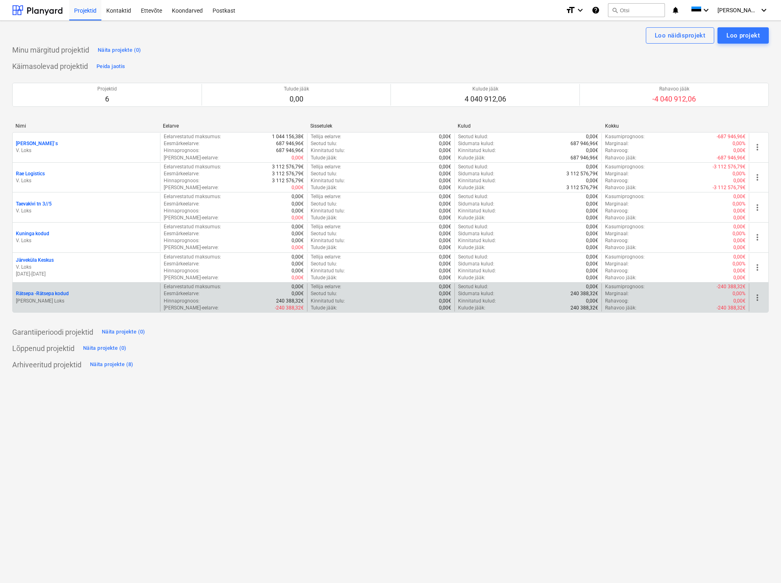
click at [57, 294] on p "Rätsepa - Rätsepa kodud" at bounding box center [42, 293] width 53 height 7
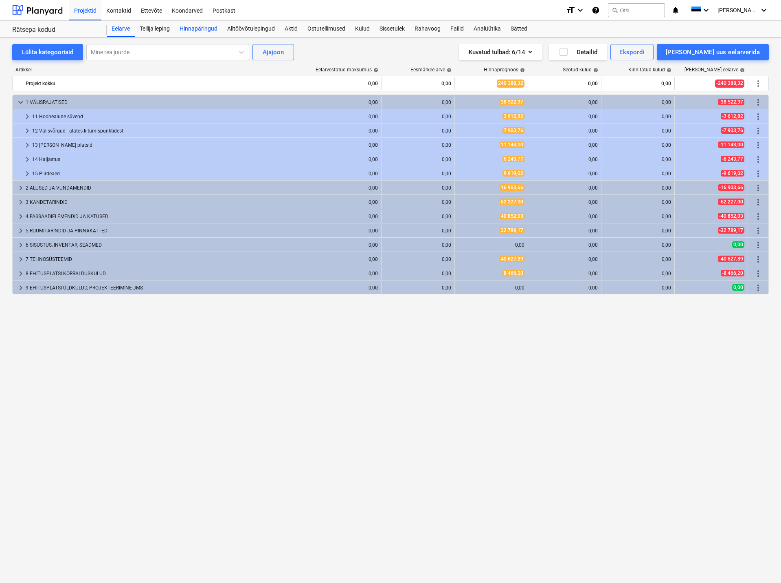
click at [201, 26] on div "Hinnapäringud" at bounding box center [199, 29] width 48 height 16
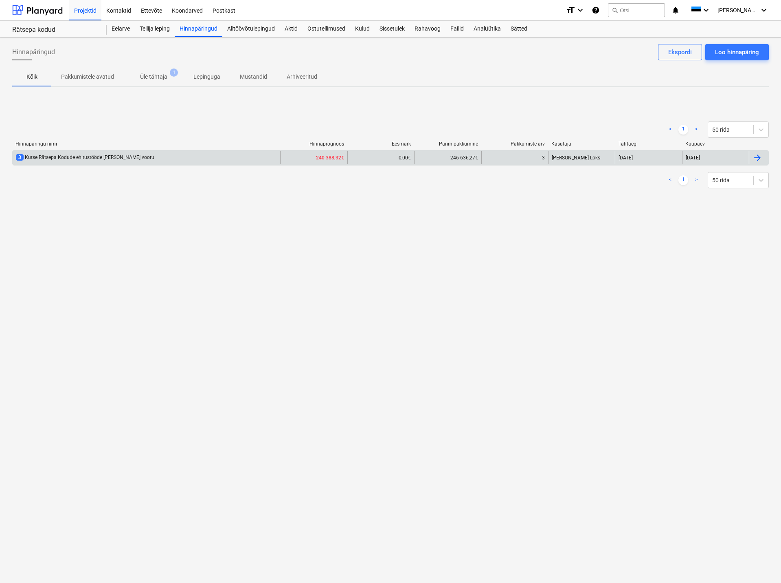
click at [103, 156] on div "3 Kutse Rätsepa Kodude ehitustööde [PERSON_NAME] vooru" at bounding box center [85, 157] width 139 height 7
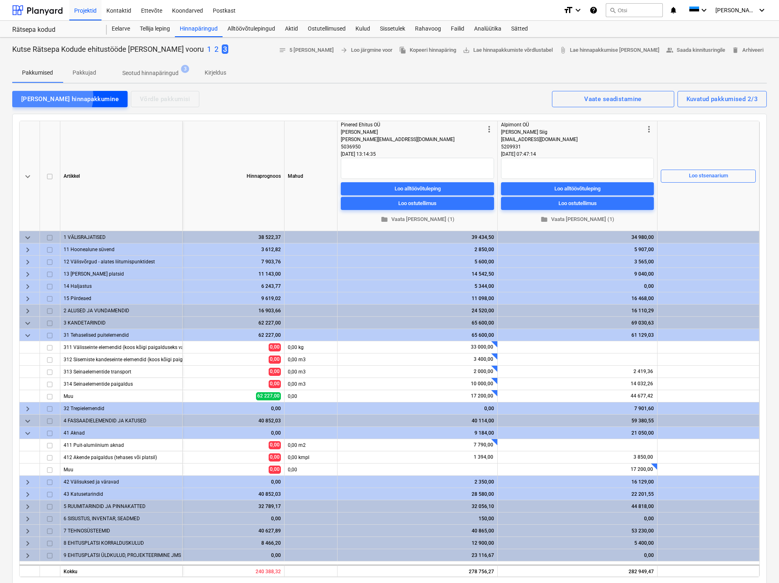
click at [52, 97] on div "[PERSON_NAME] hinnapakkumine" at bounding box center [69, 99] width 97 height 11
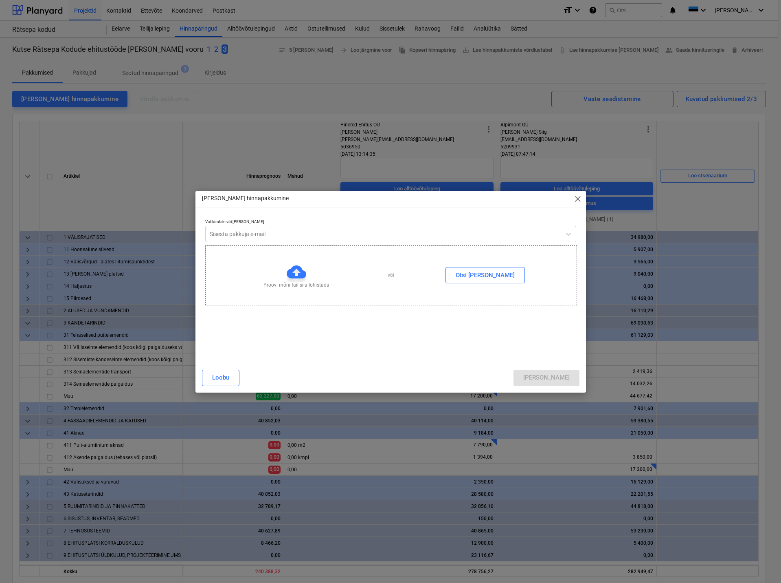
click at [576, 196] on span "close" at bounding box center [578, 199] width 10 height 10
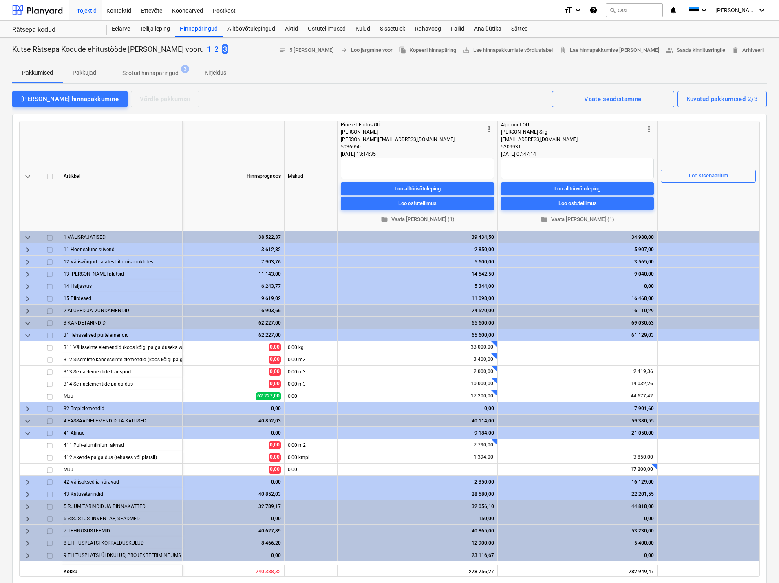
click at [257, 95] on div "[PERSON_NAME] hinnapakkumine Võrdle pakkumisi Kuvatud pakkumised 2/3 Vaate sead…" at bounding box center [389, 98] width 754 height 17
click at [353, 91] on div "[PERSON_NAME] hinnapakkumine Võrdle pakkumisi Kuvatud pakkumised 2/3 Vaate sead…" at bounding box center [389, 98] width 754 height 17
click at [354, 97] on div "[PERSON_NAME] hinnapakkumine Võrdle pakkumisi Kuvatud pakkumised 2/3 Vaate sead…" at bounding box center [389, 98] width 754 height 17
click at [351, 71] on div "Pakkumised Pakkujad Seotud hinnapäringud 3 Kirjeldus" at bounding box center [389, 73] width 754 height 20
click at [440, 87] on div "Kutse Rätsepa Kodude ehitustööde [PERSON_NAME] III vooru 1 2 3 notes 5 [PERSON_…" at bounding box center [389, 550] width 779 height 1026
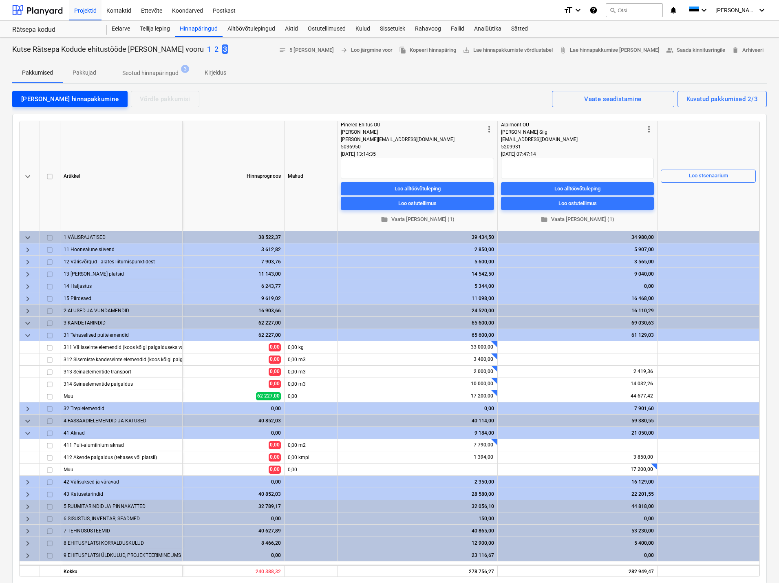
click at [53, 95] on div "[PERSON_NAME] hinnapakkumine" at bounding box center [69, 99] width 97 height 11
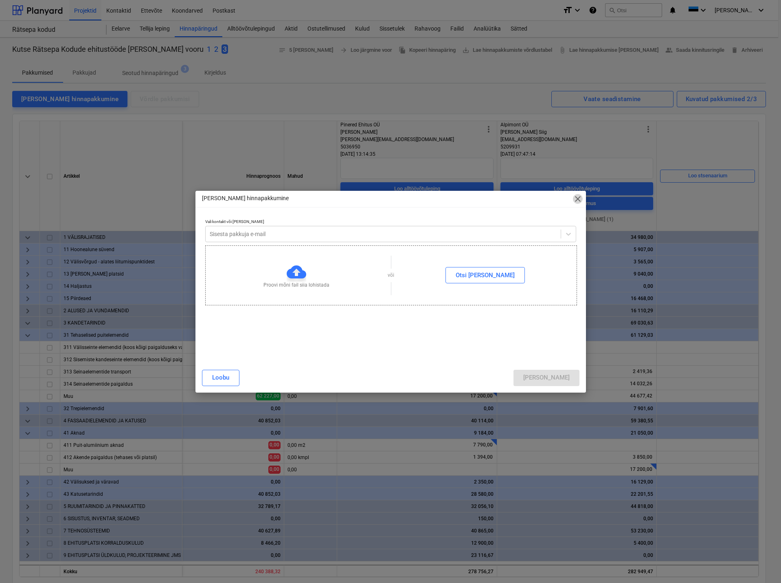
click at [577, 199] on span "close" at bounding box center [578, 199] width 10 height 10
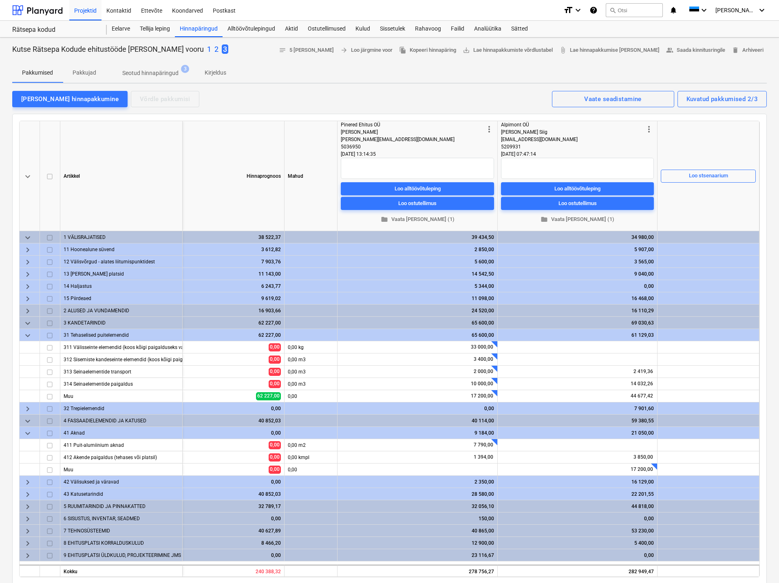
click at [378, 96] on div "[PERSON_NAME] hinnapakkumine Võrdle pakkumisi Kuvatud pakkumised 2/3 Vaate sead…" at bounding box center [389, 98] width 754 height 17
click at [282, 68] on div "Pakkumised Pakkujad Seotud hinnapäringud 3 Kirjeldus" at bounding box center [389, 73] width 754 height 20
click at [211, 26] on div "Hinnapäringud" at bounding box center [199, 29] width 48 height 16
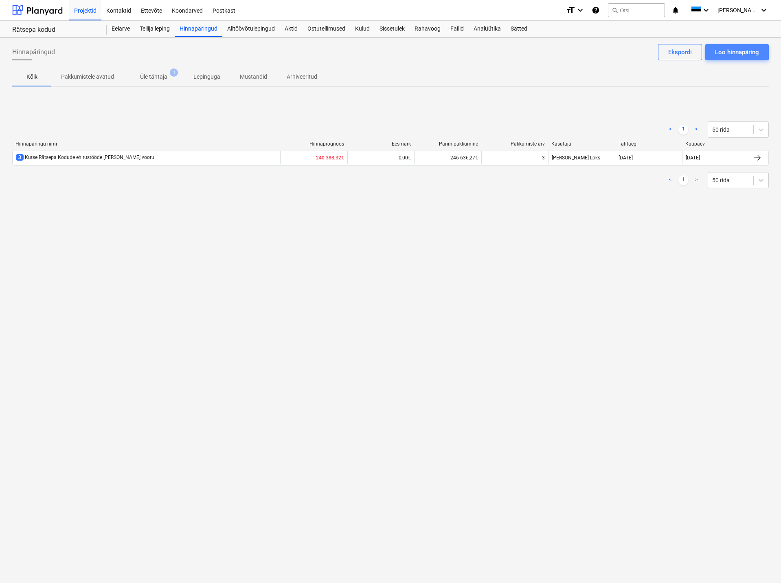
click at [732, 51] on div "Loo hinnapäring" at bounding box center [737, 52] width 44 height 11
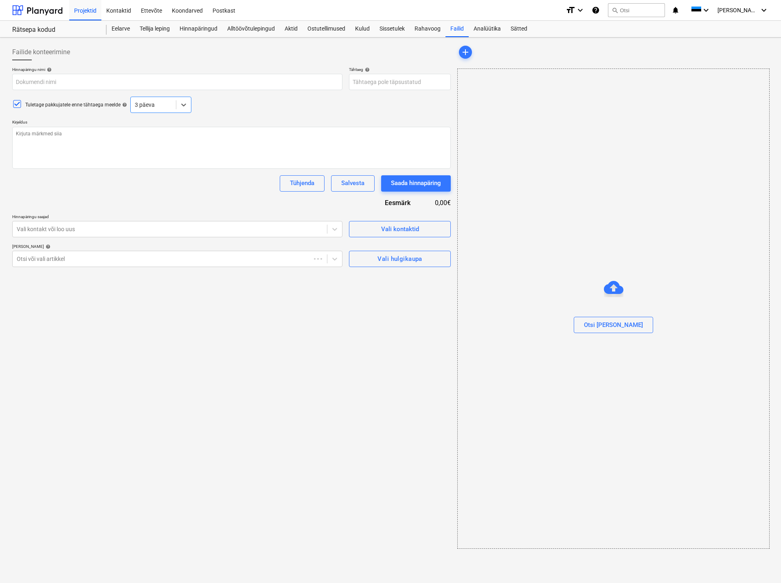
type textarea "x"
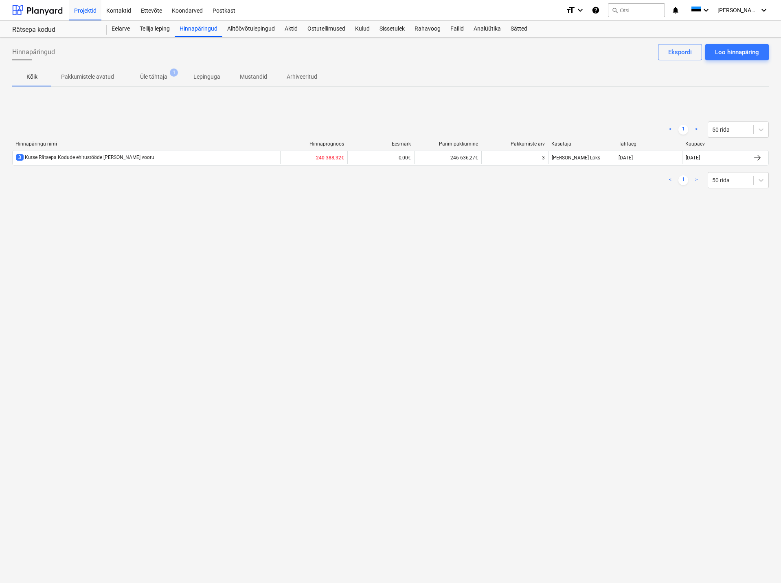
click at [230, 109] on div "< 1 > 50 rida Hinnapäringu nimi Hinnaprognoos Eesmärk Parim pakkumine Pakkumist…" at bounding box center [390, 155] width 757 height 122
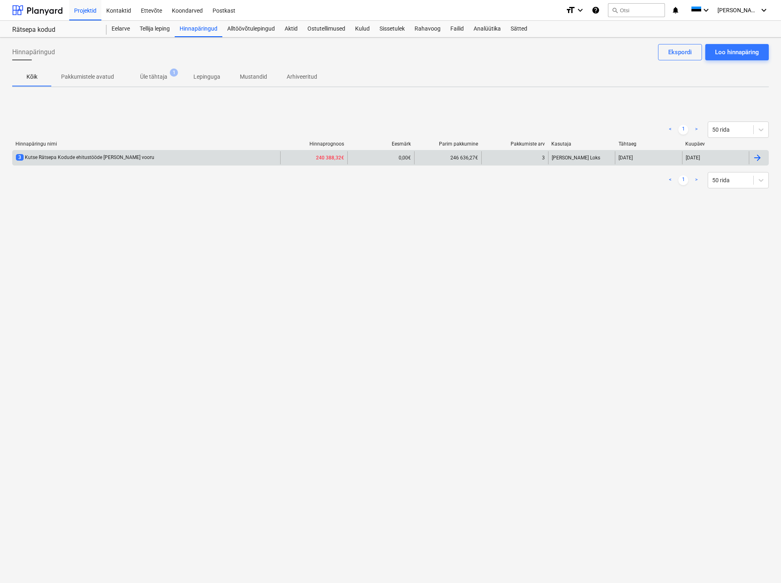
click at [114, 155] on div "3 Kutse Rätsepa Kodude ehitustööde [PERSON_NAME] vooru" at bounding box center [85, 157] width 139 height 7
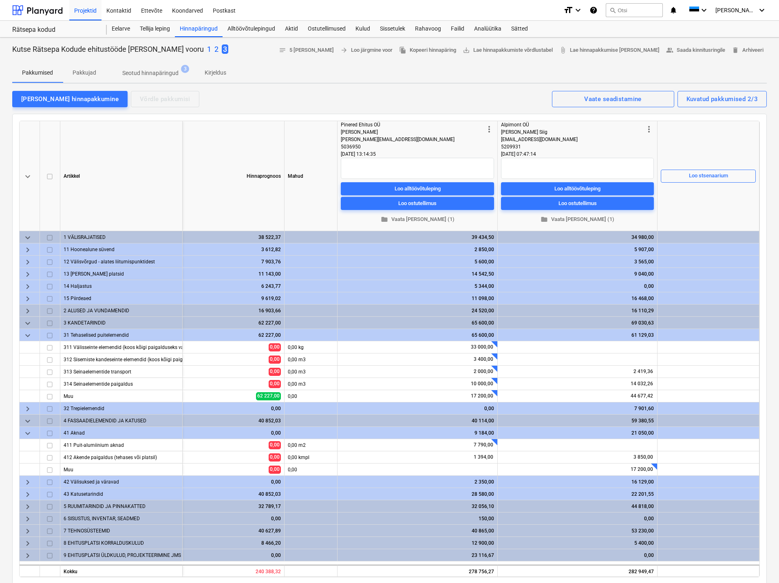
click at [207, 101] on div "[PERSON_NAME] hinnapakkumine Võrdle pakkumisi Kuvatud pakkumised 2/3 Vaate sead…" at bounding box center [389, 98] width 754 height 17
click at [206, 94] on div "[PERSON_NAME] hinnapakkumine Võrdle pakkumisi Kuvatud pakkumised 2/3 Vaate sead…" at bounding box center [389, 98] width 754 height 17
click at [213, 93] on div "[PERSON_NAME] hinnapakkumine Võrdle pakkumisi Kuvatud pakkumised 2/3 Vaate sead…" at bounding box center [389, 98] width 754 height 17
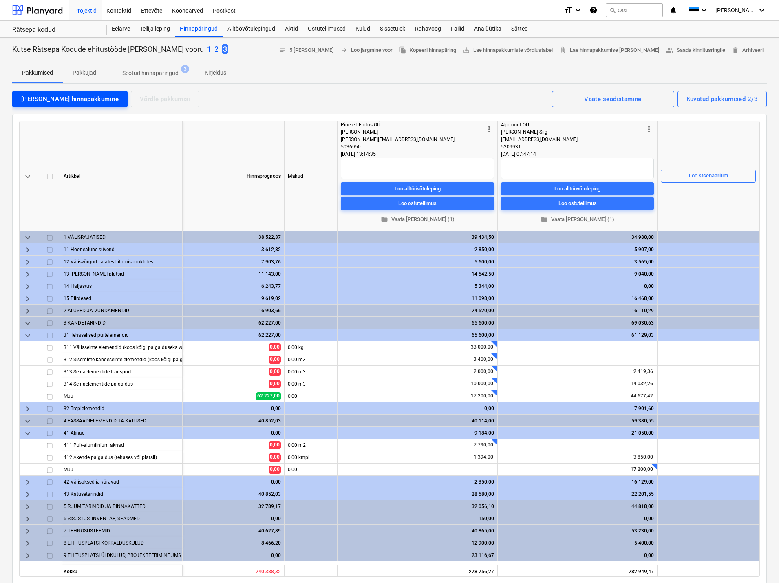
click at [41, 97] on div "[PERSON_NAME] hinnapakkumine" at bounding box center [69, 99] width 97 height 11
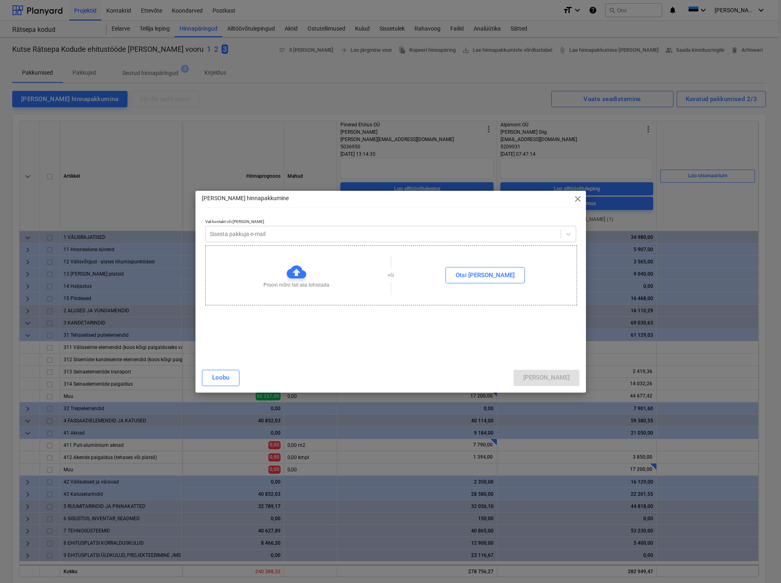
click at [579, 198] on span "close" at bounding box center [578, 199] width 10 height 10
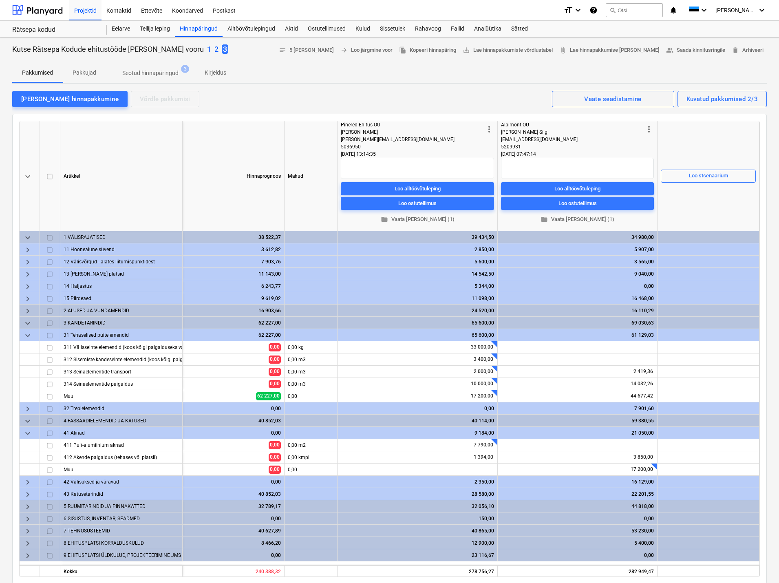
click at [222, 47] on span "3" at bounding box center [225, 48] width 7 height 9
click at [200, 27] on div "Hinnapäringud" at bounding box center [199, 29] width 48 height 16
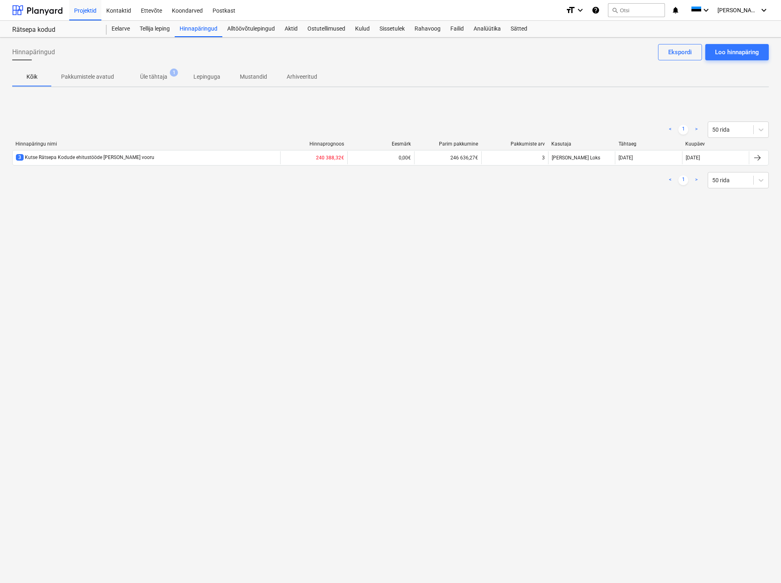
click at [400, 101] on div "< 1 > 50 rida Hinnapäringu nimi Hinnaprognoos Eesmärk Parim pakkumine Pakkumist…" at bounding box center [390, 155] width 757 height 122
click at [163, 75] on p "Üle tähtaja" at bounding box center [153, 77] width 27 height 9
click at [325, 106] on div "< 1 > 50 rida Hinnapäringu nimi Hinnaprognoos Eesmärk Parim pakkumine Pakkumist…" at bounding box center [390, 155] width 757 height 122
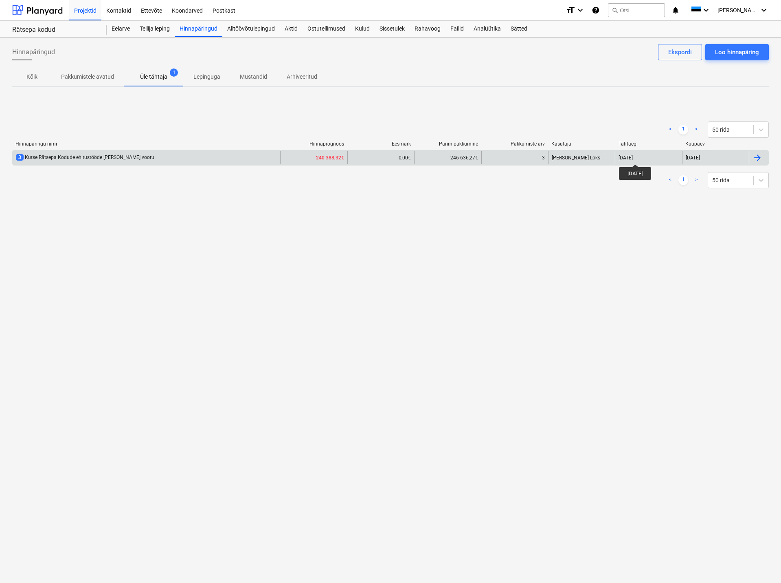
click at [633, 157] on div "[DATE]" at bounding box center [626, 158] width 14 height 6
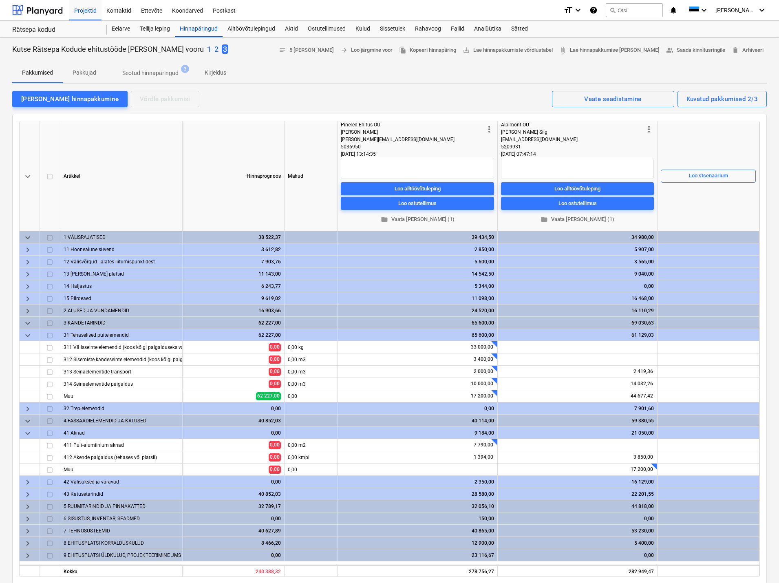
click at [422, 96] on div "[PERSON_NAME] hinnapakkumine Võrdle pakkumisi Kuvatud pakkumised 2/3 Vaate sead…" at bounding box center [389, 98] width 754 height 17
click at [81, 72] on p "Pakkujad" at bounding box center [85, 72] width 24 height 9
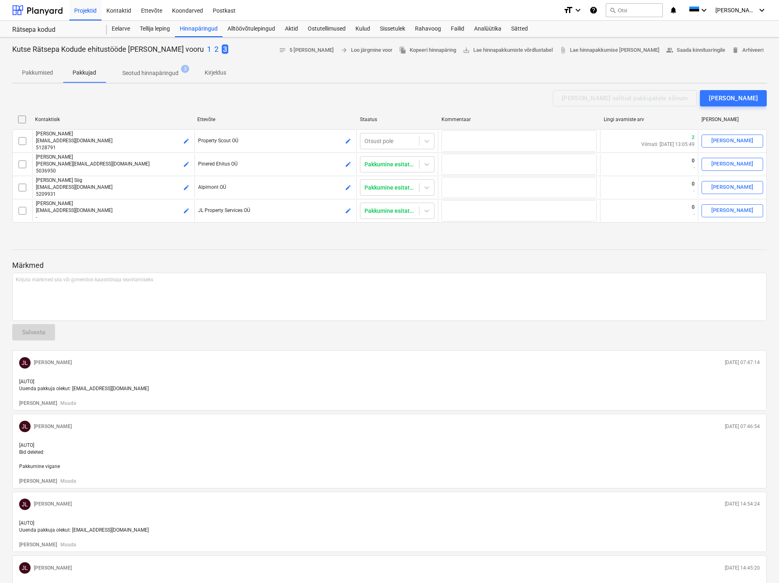
click at [304, 93] on div "Saada valitud pakkujatele sõnum [PERSON_NAME]" at bounding box center [389, 98] width 754 height 16
click at [740, 96] on div "[PERSON_NAME]" at bounding box center [732, 98] width 49 height 11
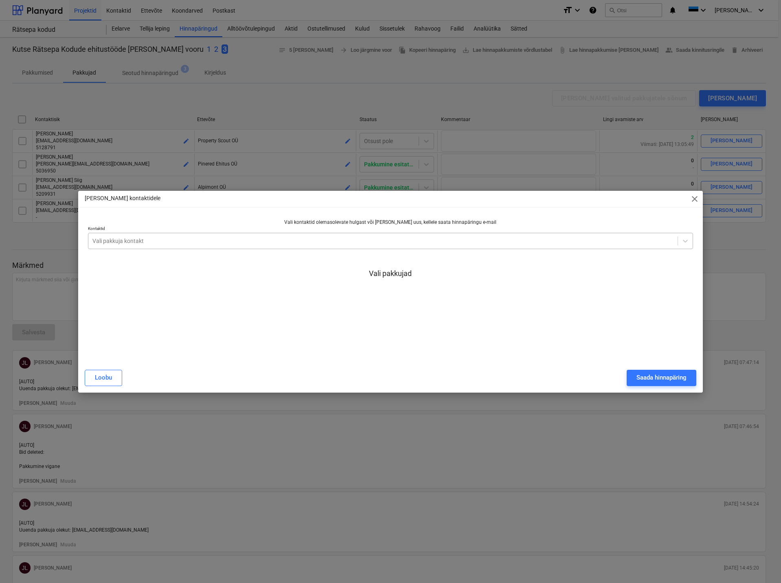
click at [145, 240] on div at bounding box center [382, 241] width 581 height 8
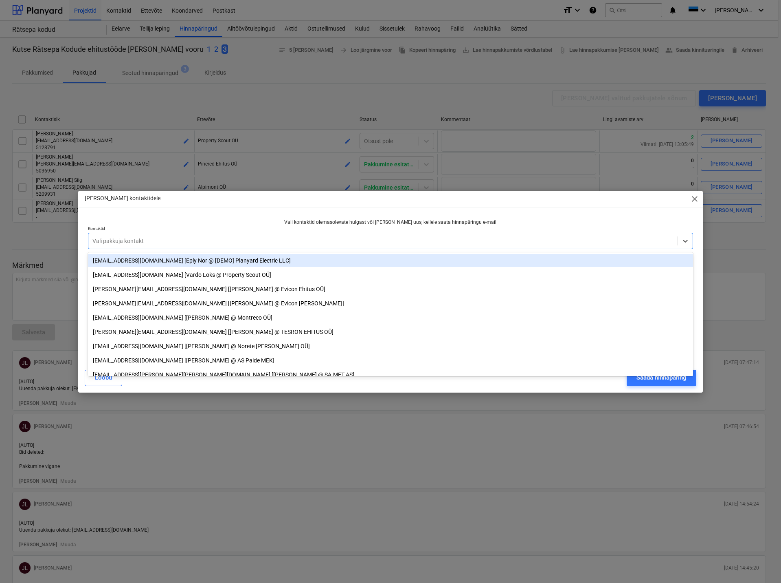
click at [107, 239] on div at bounding box center [382, 241] width 581 height 8
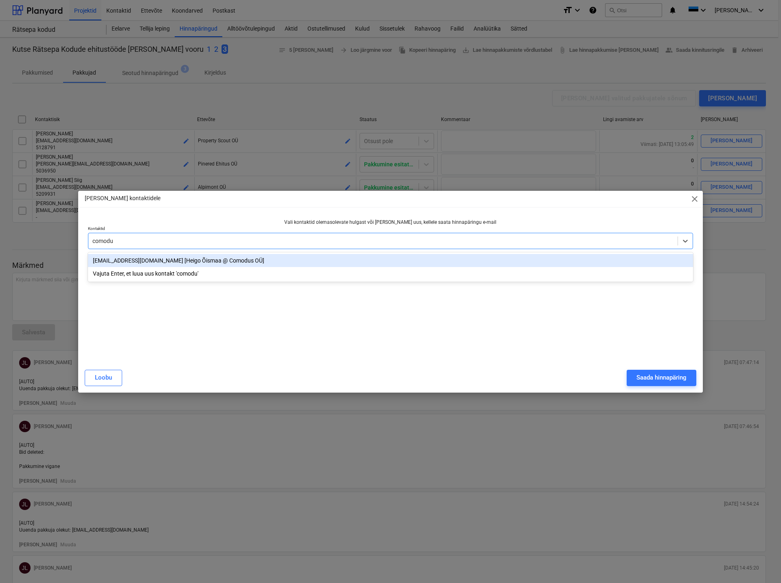
type input "comodus"
click at [119, 261] on div "[EMAIL_ADDRESS][DOMAIN_NAME] [Heigo Õismaa @ Comodus OÜ]" at bounding box center [390, 260] width 605 height 13
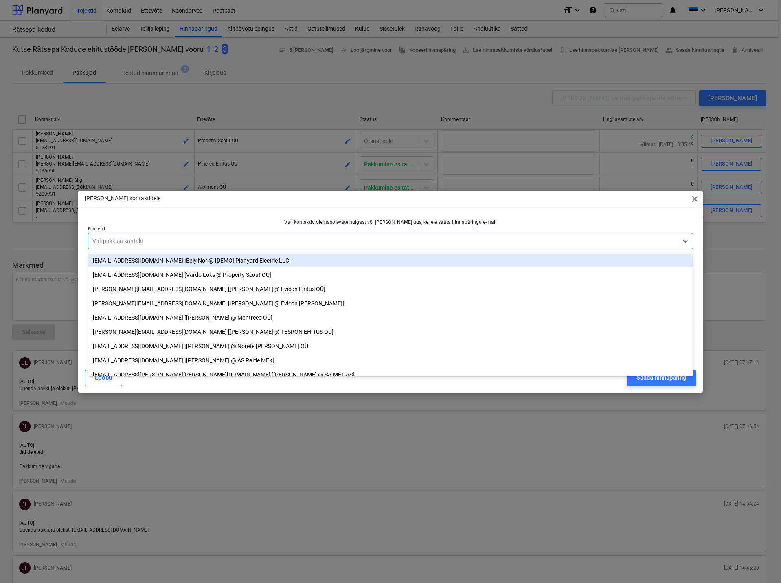
click at [161, 246] on div "Vali pakkuja kontakt" at bounding box center [383, 240] width 590 height 11
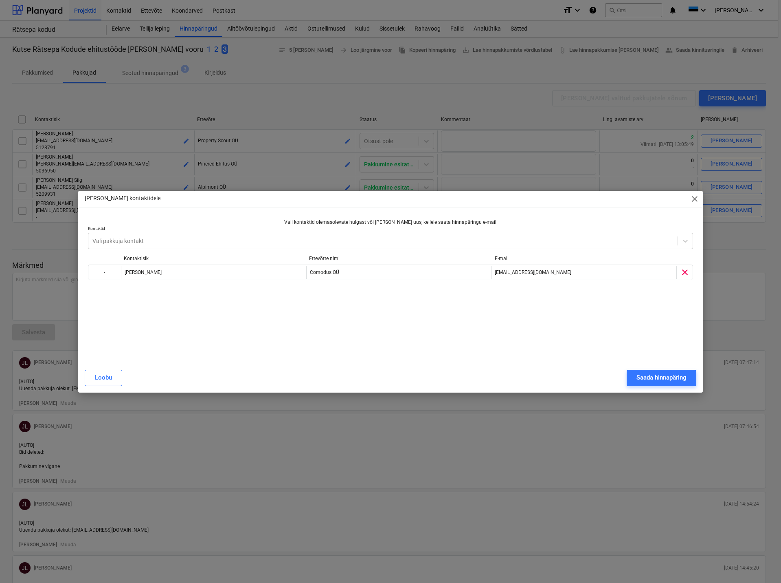
click at [555, 216] on div "Vali kontaktid olemasolevate hulgast või [PERSON_NAME] uus, kellele saata hinna…" at bounding box center [391, 286] width 612 height 141
click at [644, 206] on div "[PERSON_NAME] kontaktidele close" at bounding box center [390, 199] width 625 height 16
click at [695, 198] on span "close" at bounding box center [695, 199] width 10 height 10
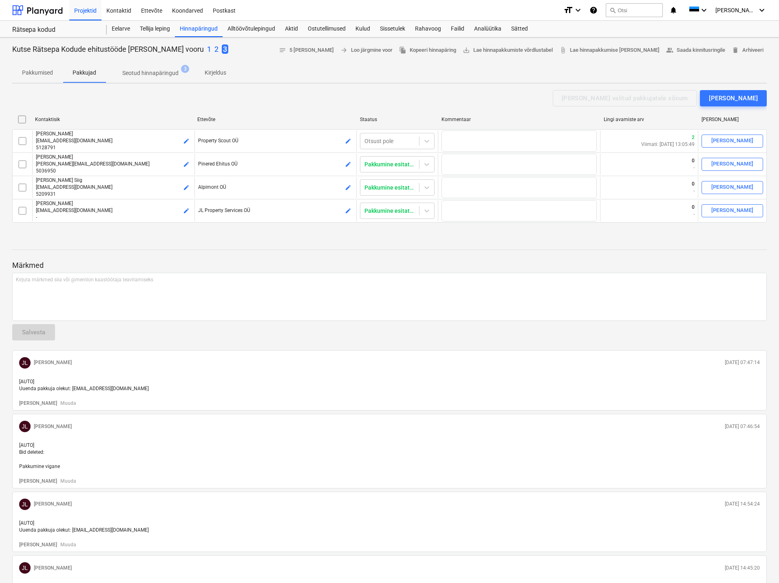
click at [301, 68] on div "Pakkumised Pakkujad Seotud hinnapäringud 3 Kirjeldus" at bounding box center [389, 73] width 754 height 20
click at [289, 70] on div "Pakkumised Pakkujad Seotud hinnapäringud 3 Kirjeldus" at bounding box center [389, 73] width 754 height 20
click at [273, 76] on div "Pakkumised Pakkujad Seotud hinnapäringud 3 Kirjeldus" at bounding box center [389, 73] width 754 height 20
click at [250, 70] on div "Pakkumised Pakkujad Seotud hinnapäringud 3 Kirjeldus" at bounding box center [389, 73] width 754 height 20
click at [217, 70] on p "Kirjeldus" at bounding box center [216, 72] width 22 height 9
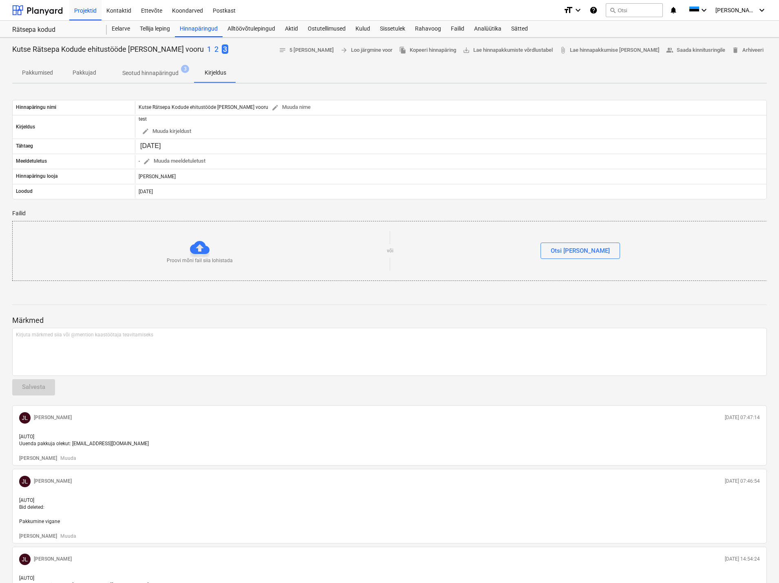
click at [270, 66] on div "Pakkumised Pakkujad Seotud hinnapäringud 3 Kirjeldus" at bounding box center [389, 73] width 754 height 20
click at [224, 57] on div at bounding box center [389, 60] width 754 height 7
click at [207, 48] on p "1" at bounding box center [209, 49] width 4 height 10
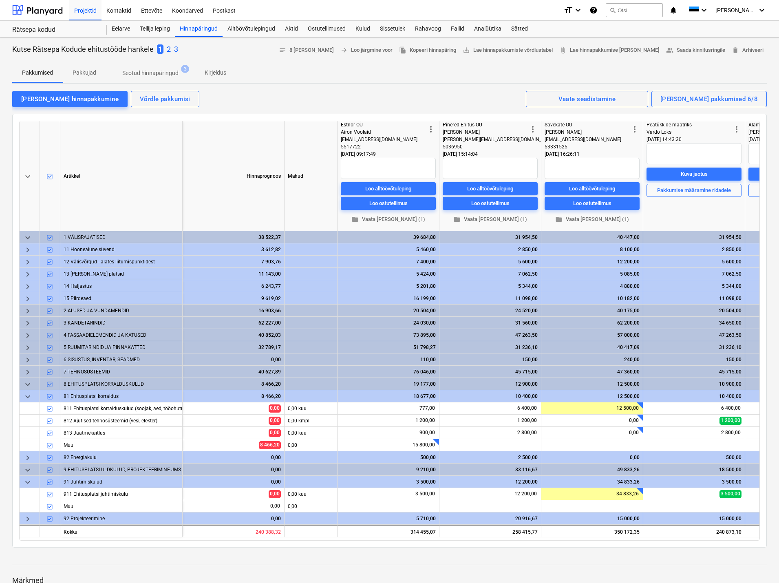
click at [244, 72] on div "Pakkumised Pakkujad Seotud hinnapäringud 3 Kirjeldus" at bounding box center [389, 73] width 754 height 20
click at [213, 70] on p "Kirjeldus" at bounding box center [216, 72] width 22 height 9
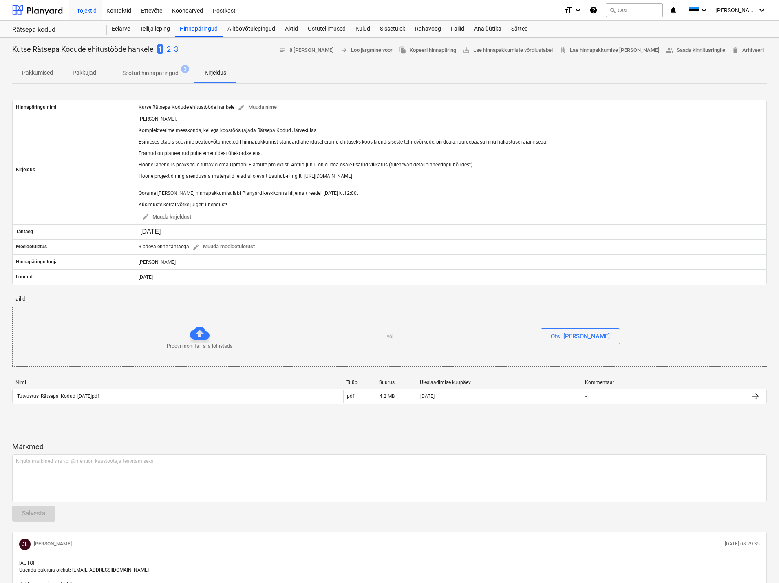
click at [177, 48] on p "3" at bounding box center [176, 49] width 4 height 10
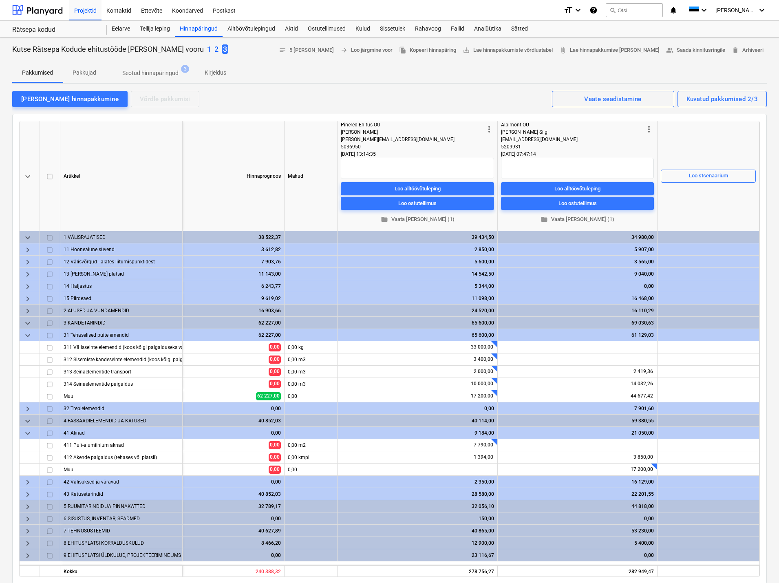
click at [214, 70] on p "Kirjeldus" at bounding box center [216, 72] width 22 height 9
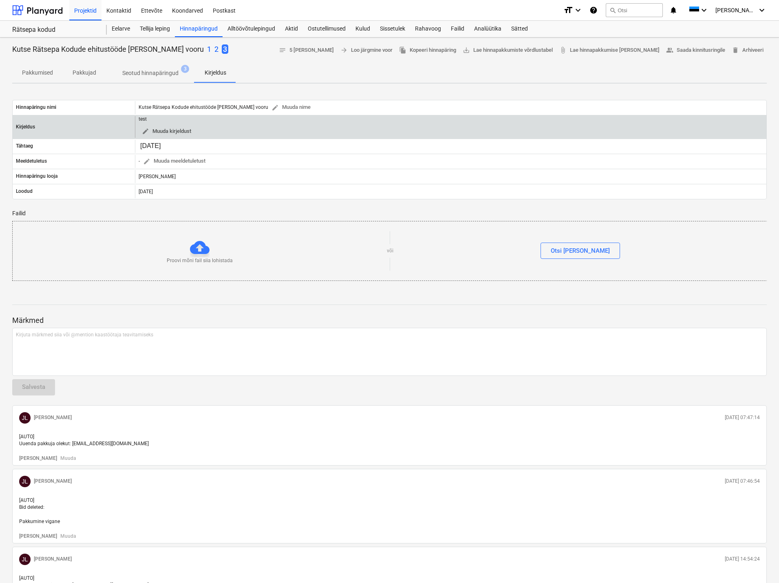
click at [180, 129] on span "edit Muuda kirjeldust" at bounding box center [166, 131] width 49 height 9
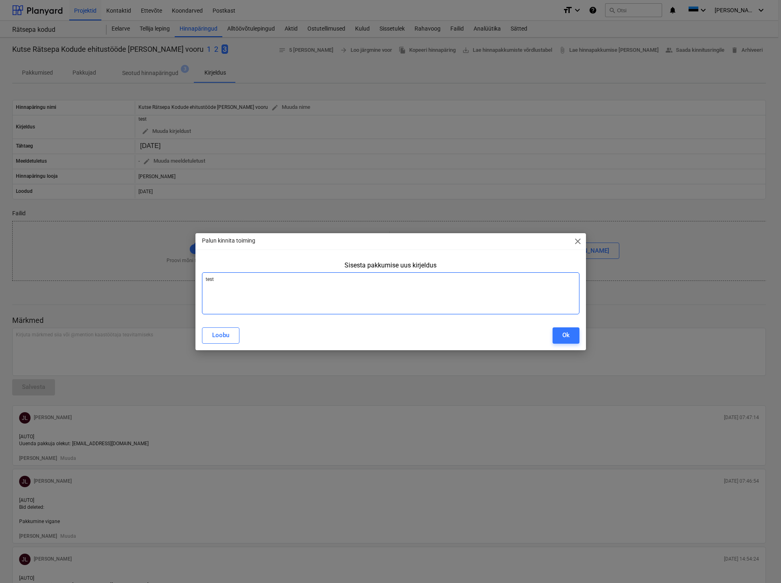
click at [227, 281] on textarea "test" at bounding box center [391, 293] width 378 height 42
drag, startPoint x: 245, startPoint y: 280, endPoint x: 194, endPoint y: 279, distance: 51.8
click at [194, 279] on div "Palun kinnita toiming close Sisesta pakkumise uus kirjeldus test Loobu Ok" at bounding box center [390, 291] width 781 height 583
click at [226, 282] on textarea "test" at bounding box center [391, 293] width 378 height 42
type textarea "x"
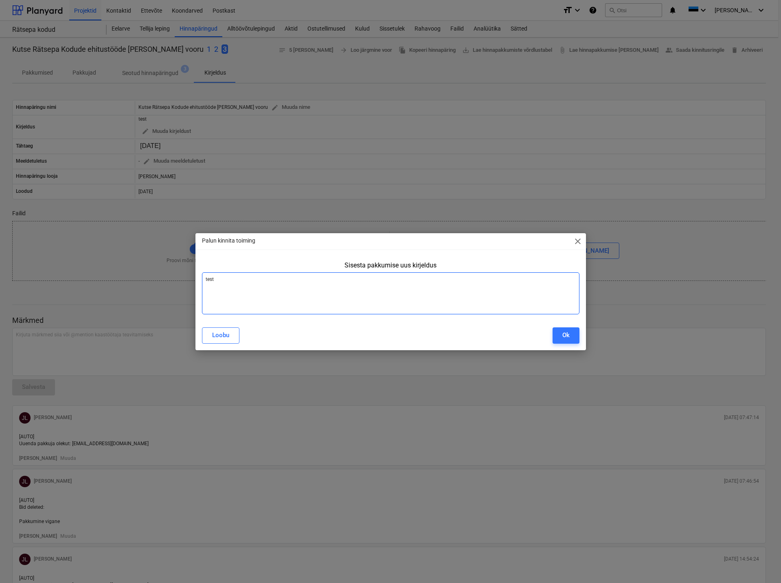
type textarea "tes"
type textarea "x"
type textarea "te"
type textarea "x"
type textarea "t"
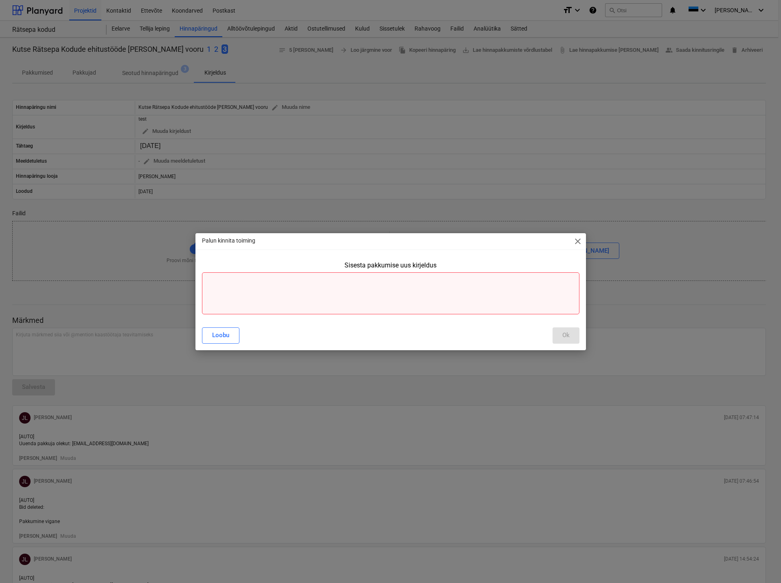
type textarea "x"
type textarea "T"
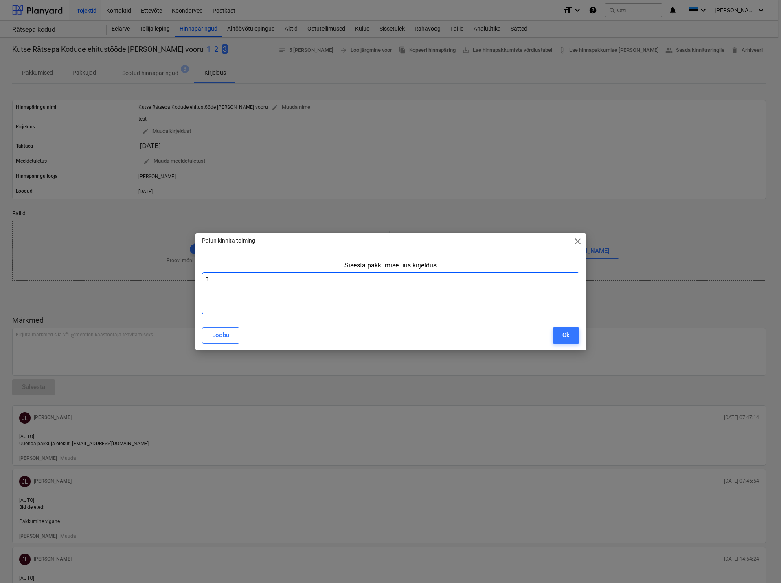
type textarea "x"
type textarea "Te"
type textarea "x"
type textarea "Ter"
type textarea "x"
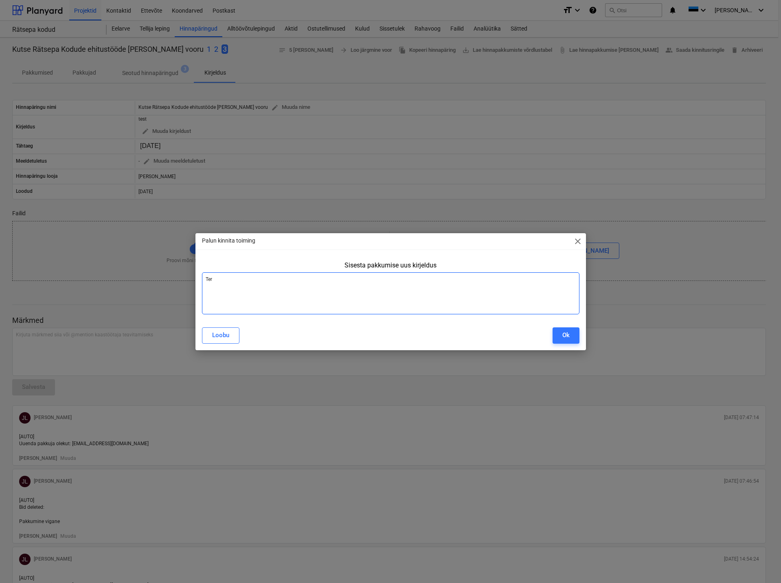
type textarea "Tere"
type textarea "x"
type textarea "Tere,"
type textarea "x"
type textarea "Tere,"
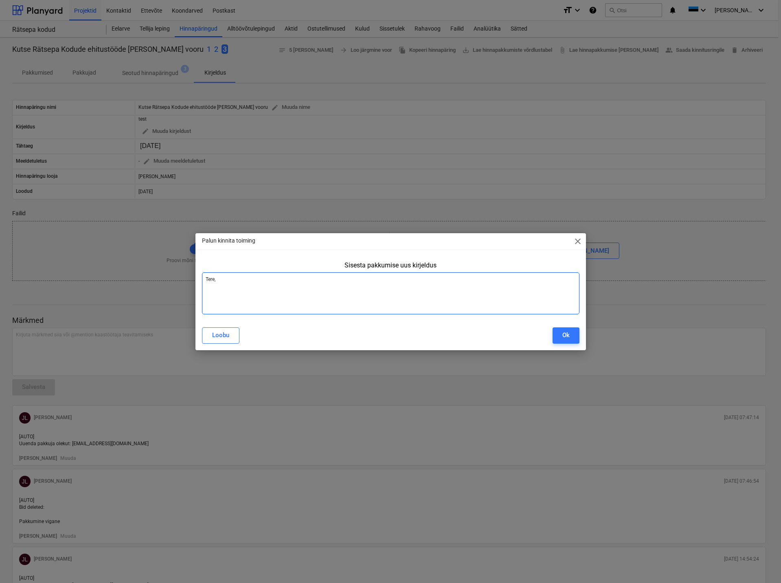
type textarea "x"
type textarea "Tere,"
click at [214, 289] on textarea "Tere," at bounding box center [391, 293] width 378 height 42
click at [213, 291] on textarea "Tere," at bounding box center [391, 293] width 378 height 42
paste textarea "Palun pakkumist peatöövõtu meetodil võtmed kätte lahendusena eramu ehituseks ko…"
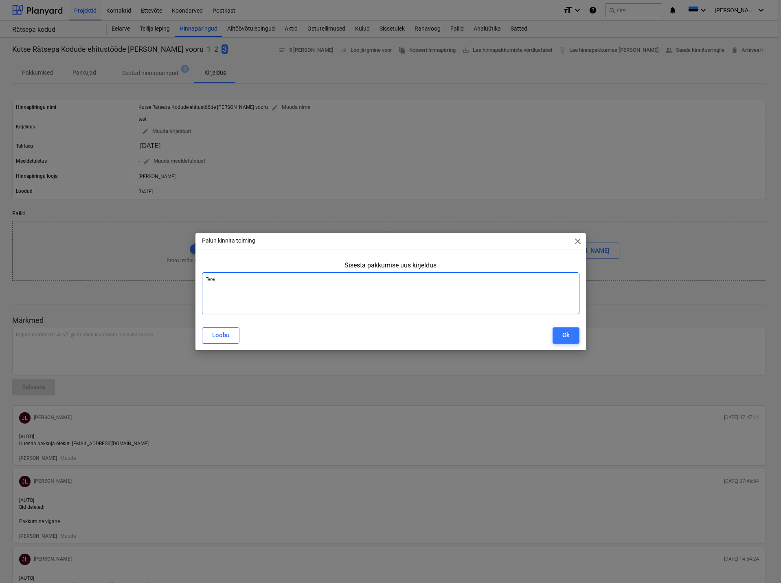
type textarea "x"
type textarea "Tere, Palun pakkumist peatöövõtu meetodil võtmed kätte lahendusena eramu ehitus…"
type textarea "x"
type textarea "Tere, Palun pakkumist peatöövõtu meetodil võtmed kätte lahendusena eramu ehitus…"
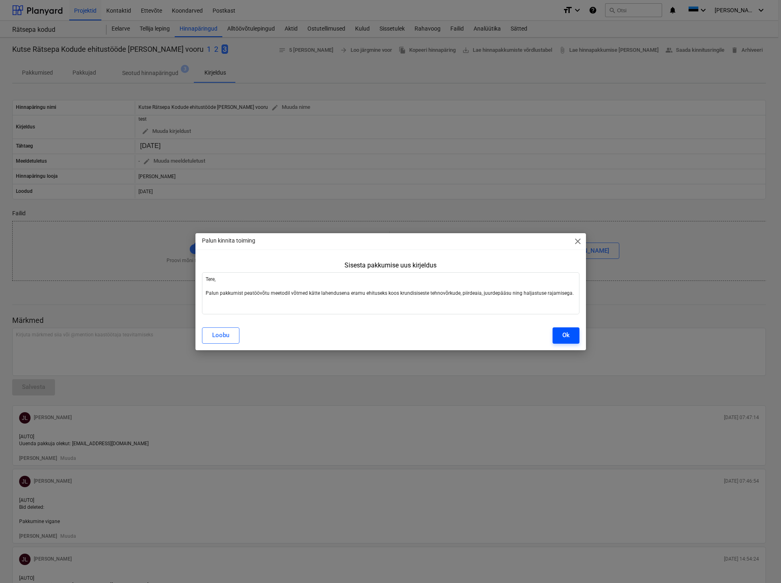
click at [561, 334] on button "Ok" at bounding box center [566, 335] width 27 height 16
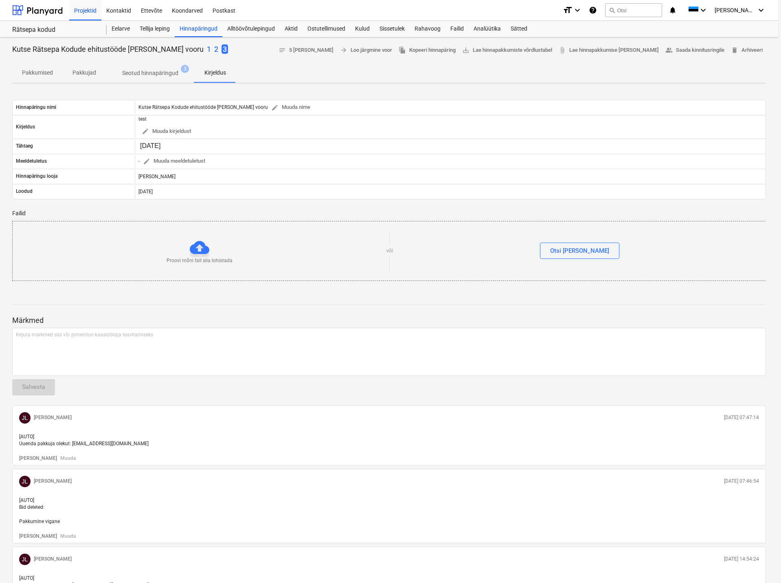
type textarea "x"
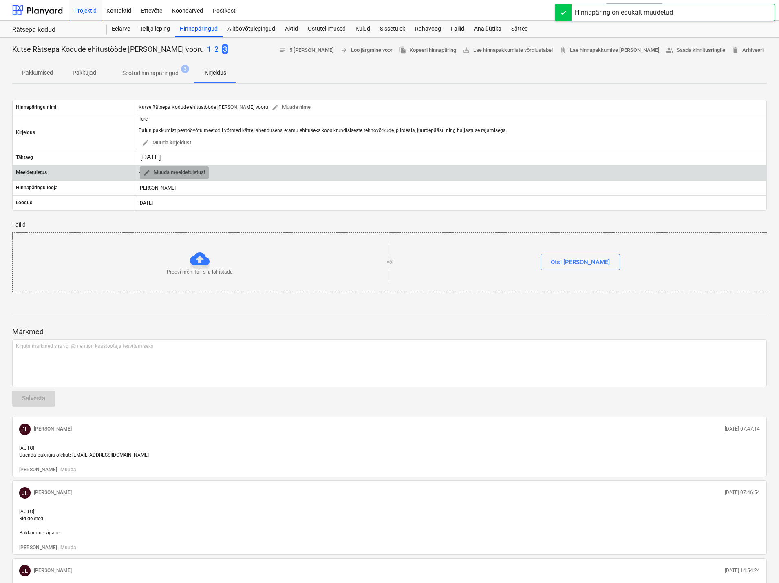
click at [147, 170] on span "edit" at bounding box center [146, 172] width 7 height 7
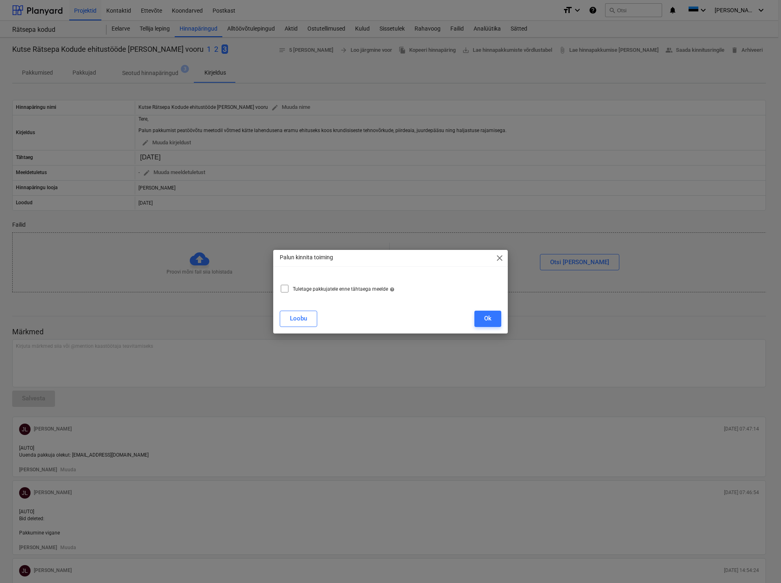
click at [497, 260] on span "close" at bounding box center [500, 258] width 10 height 10
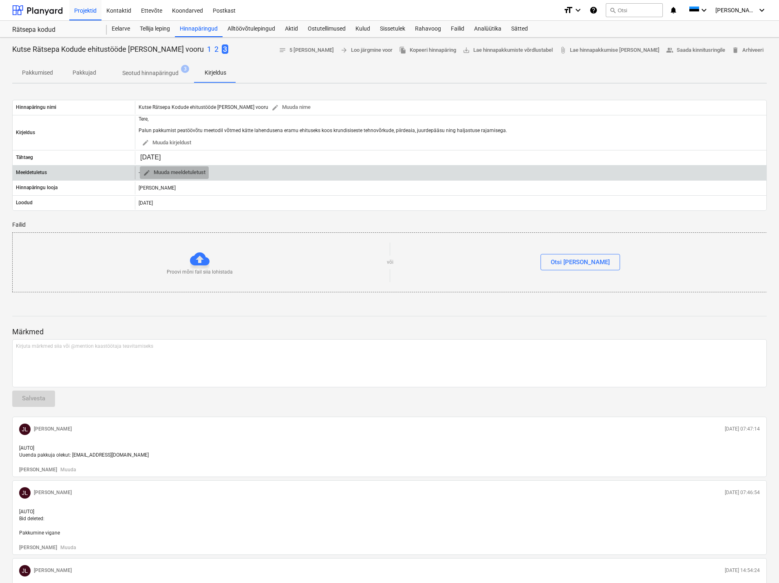
click at [173, 173] on span "edit [PERSON_NAME] meeldetuletust" at bounding box center [174, 172] width 62 height 9
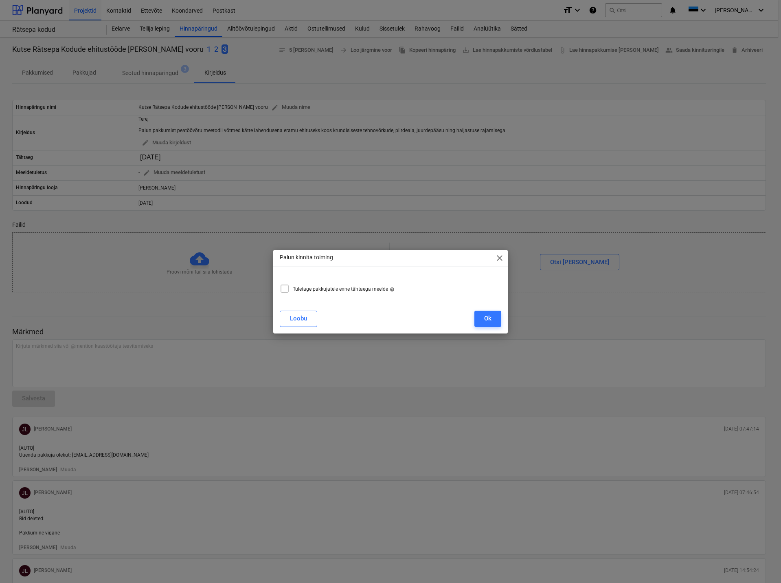
click at [284, 285] on icon at bounding box center [285, 289] width 10 height 10
click at [484, 317] on div "Ok" at bounding box center [487, 318] width 7 height 11
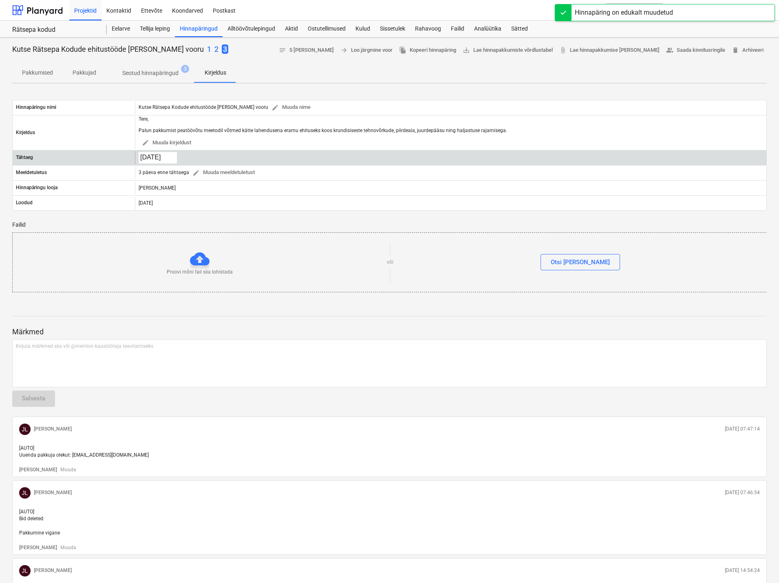
click at [166, 157] on body "Projektid Kontaktid Ettevõte Koondarved Postkast format_size keyboard_arrow_dow…" at bounding box center [389, 291] width 779 height 583
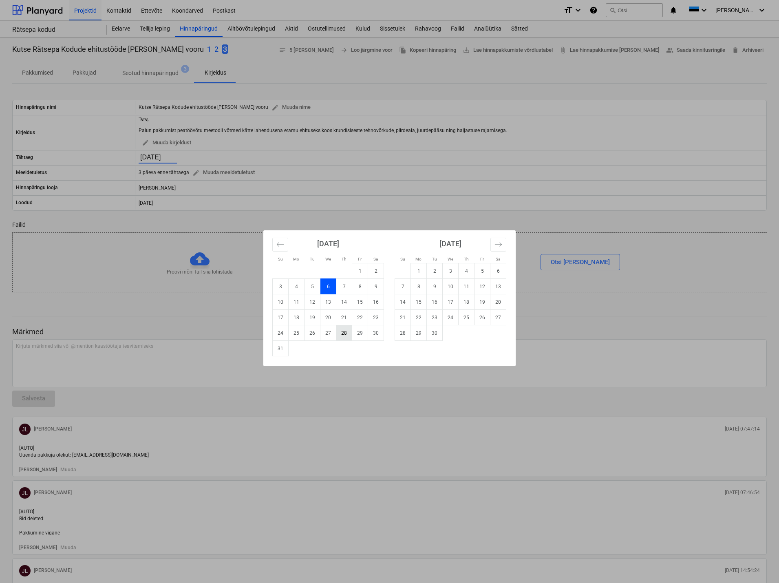
click at [343, 331] on td "28" at bounding box center [344, 332] width 16 height 15
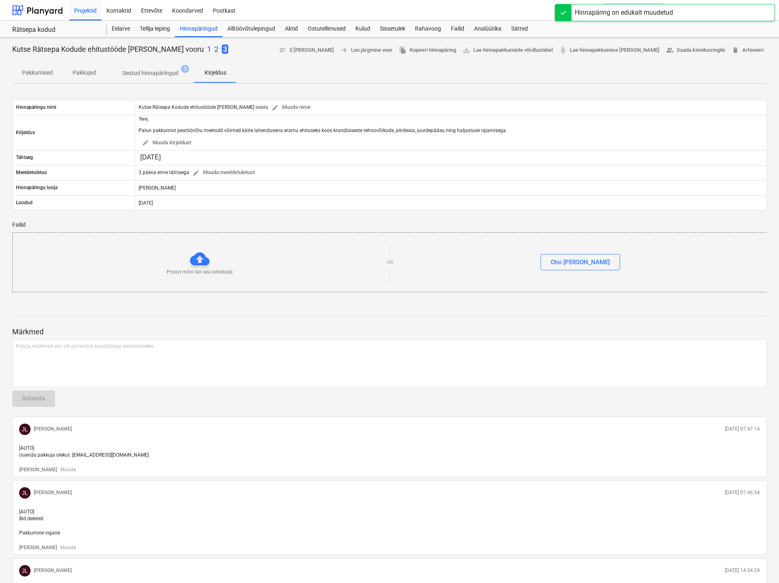
type input "[DATE]"
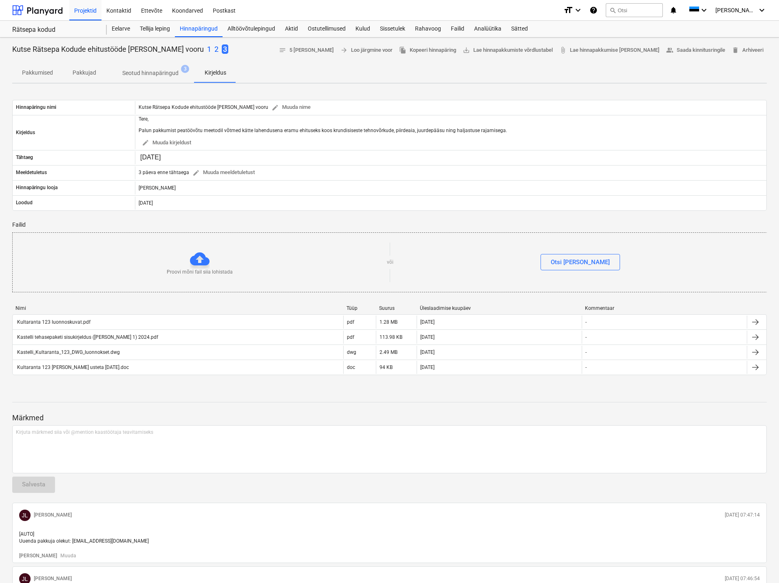
click at [201, 220] on p "Failid" at bounding box center [389, 224] width 754 height 9
click at [207, 218] on div "Hinnapäringu nimi Kutse Rätsepa Kodude ehitustööde [PERSON_NAME] vooru edit Muu…" at bounding box center [389, 155] width 754 height 130
click at [206, 222] on p "Failid" at bounding box center [389, 224] width 754 height 9
click at [167, 70] on p "Seotud hinnapäringud" at bounding box center [150, 73] width 56 height 9
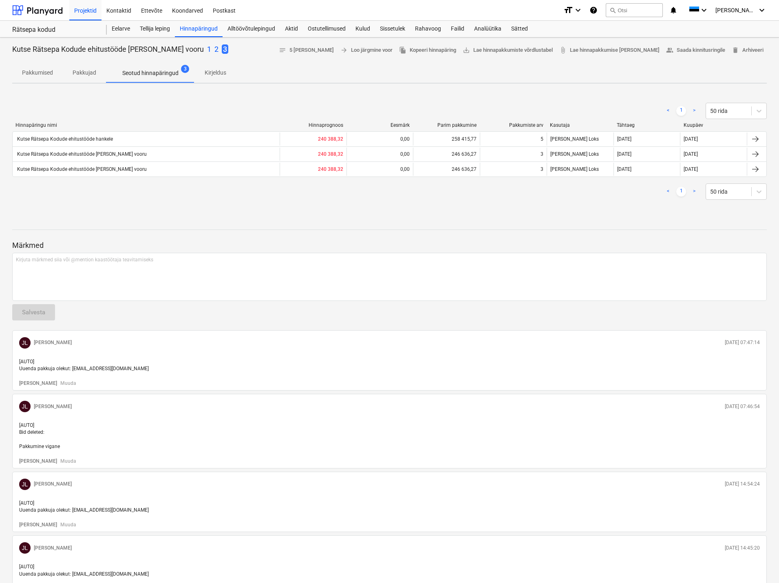
click at [222, 49] on span "3" at bounding box center [225, 48] width 7 height 9
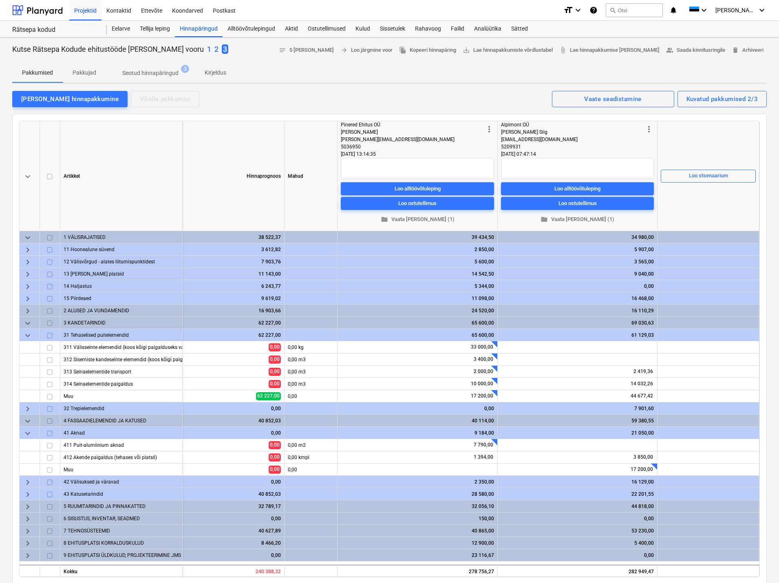
click at [220, 95] on div "[PERSON_NAME] hinnapakkumine Võrdle pakkumisi Kuvatud pakkumised 2/3 Vaate sead…" at bounding box center [389, 98] width 754 height 17
click at [211, 70] on p "Kirjeldus" at bounding box center [216, 72] width 22 height 9
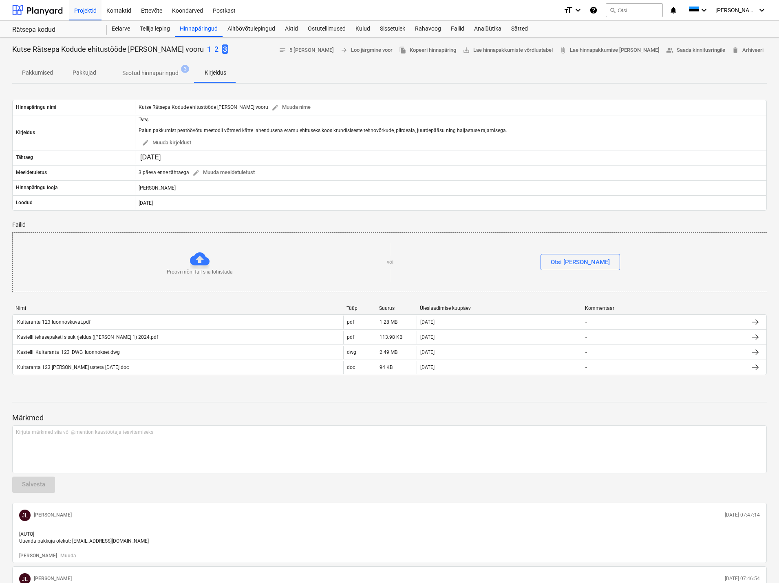
click at [250, 57] on div at bounding box center [389, 60] width 754 height 7
click at [252, 62] on div at bounding box center [389, 60] width 754 height 7
click at [88, 70] on p "Pakkujad" at bounding box center [85, 72] width 24 height 9
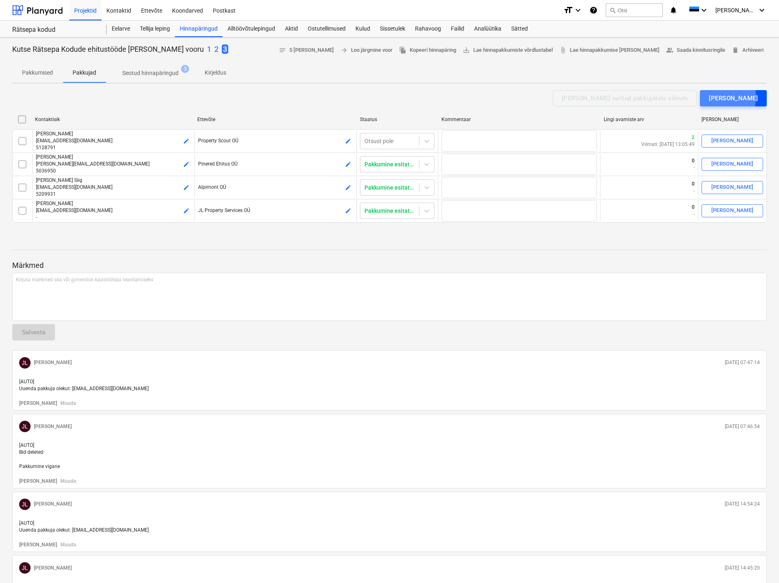
click at [737, 97] on div "[PERSON_NAME]" at bounding box center [732, 98] width 49 height 11
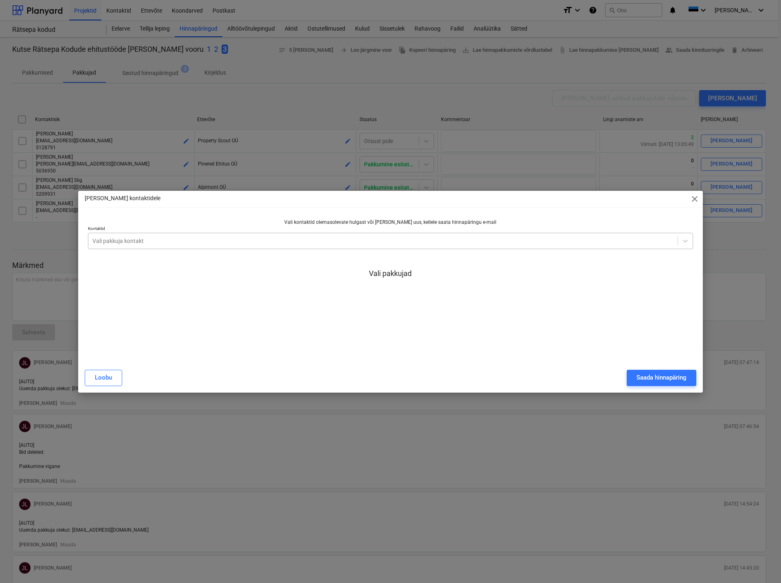
click at [152, 243] on div at bounding box center [382, 241] width 581 height 8
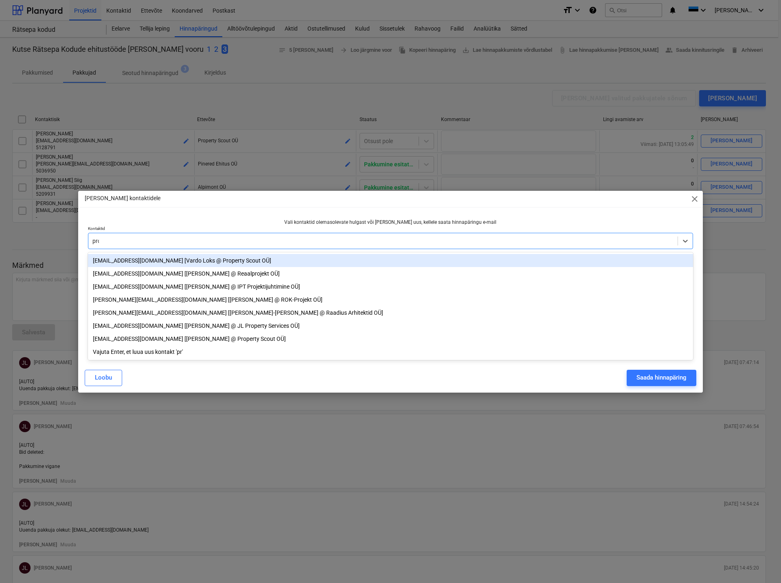
type input "prop"
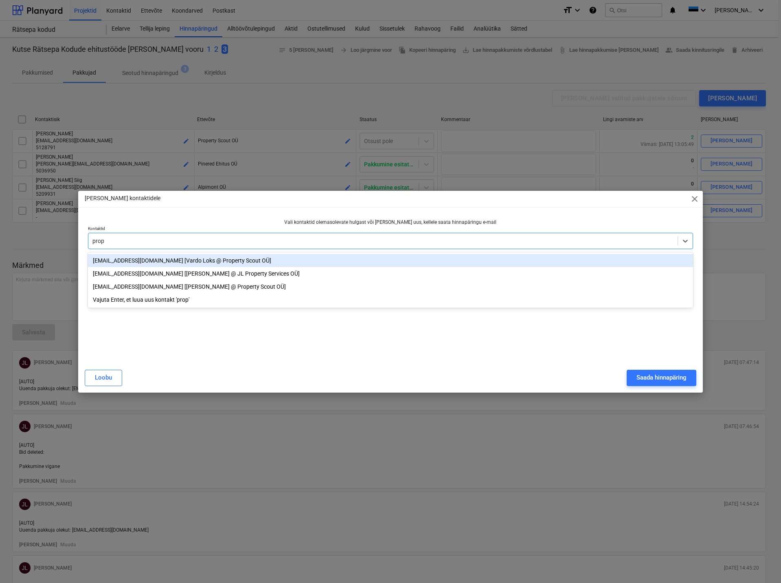
click at [147, 262] on div "[EMAIL_ADDRESS][DOMAIN_NAME] [Vardo Loks @ Property Scout OÜ]" at bounding box center [390, 260] width 605 height 13
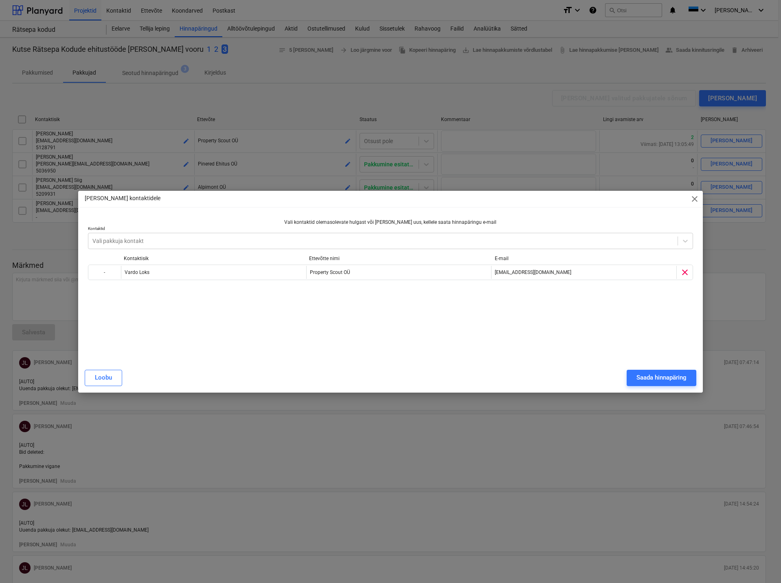
click at [572, 214] on div "Saada Hinnapäring kontaktidele close Vali kontaktid olemasolevate hulgast või […" at bounding box center [390, 292] width 625 height 202
click at [551, 331] on div "Vali kontaktid olemasolevate hulgast või [PERSON_NAME] uus, kellele saata hinna…" at bounding box center [390, 286] width 605 height 134
click at [656, 376] on div "Saada hinnapäring" at bounding box center [662, 377] width 50 height 11
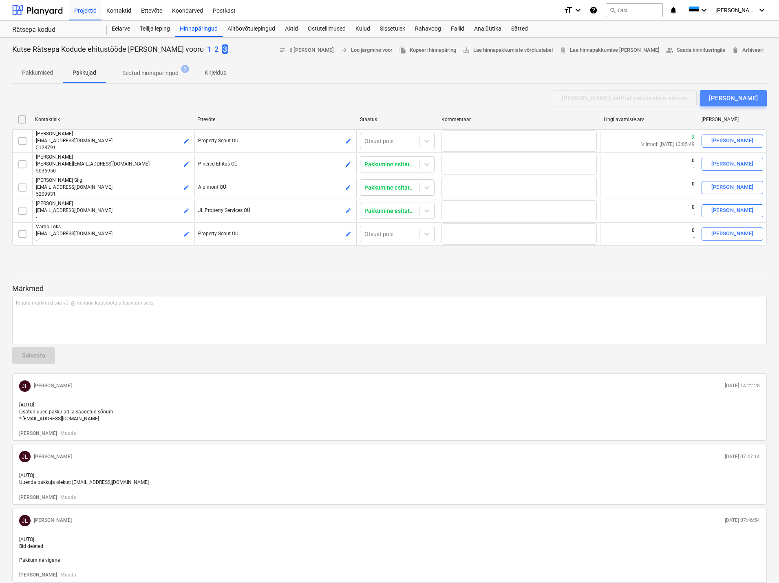
click at [745, 94] on div "[PERSON_NAME]" at bounding box center [732, 98] width 49 height 11
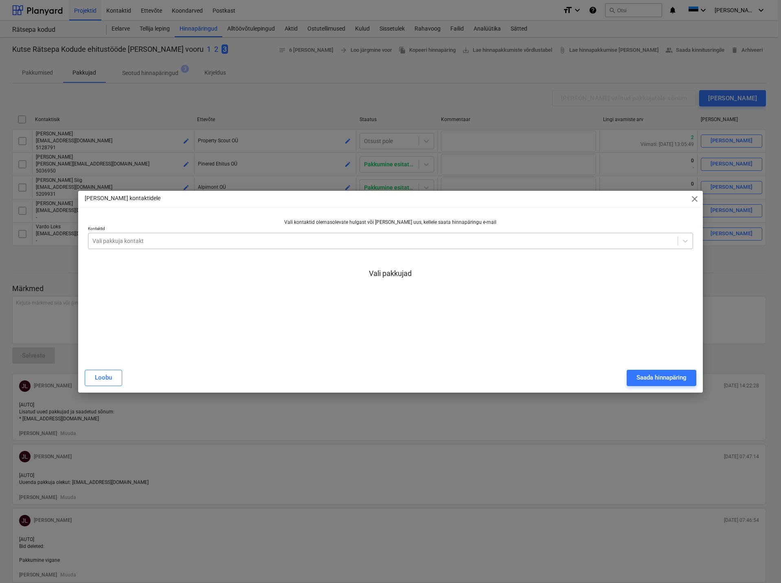
click at [194, 238] on div at bounding box center [382, 241] width 581 height 8
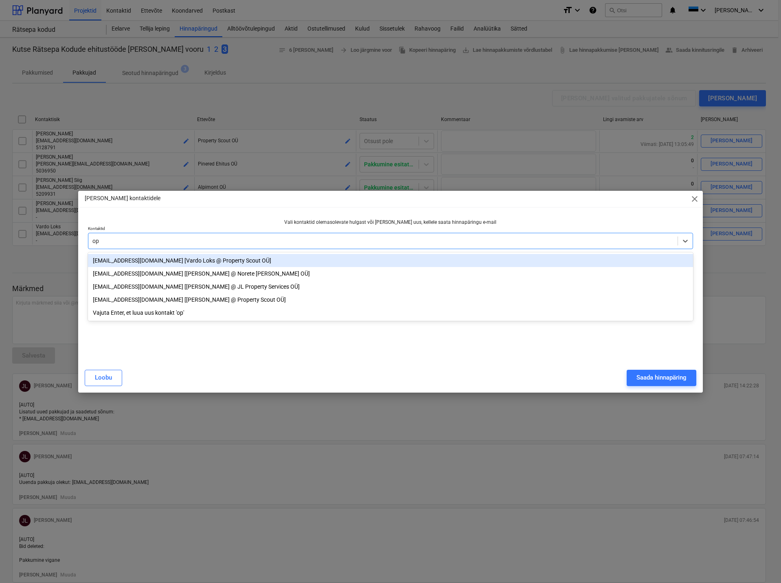
type input "op"
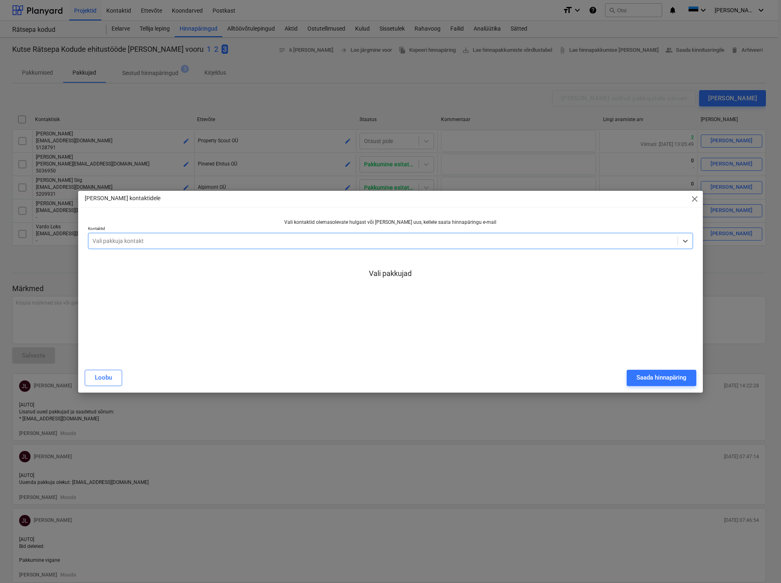
click at [152, 238] on div at bounding box center [382, 241] width 581 height 8
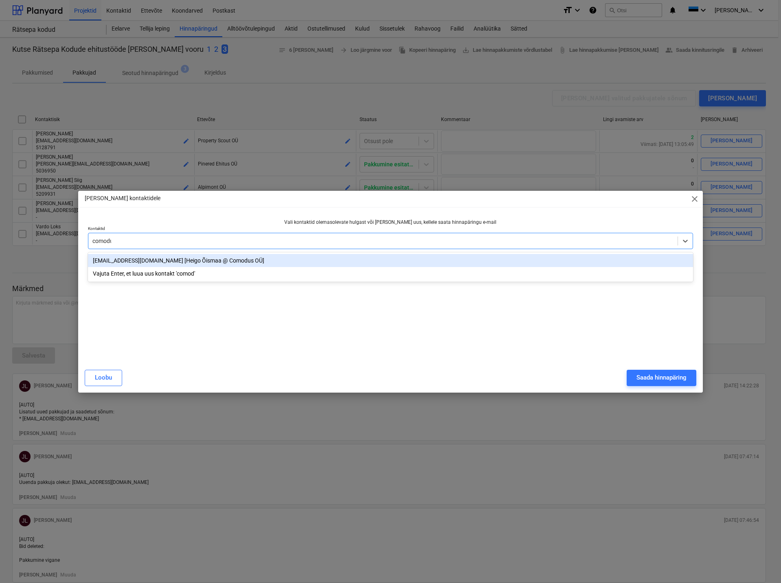
type input "comodus"
click at [150, 257] on div "[EMAIL_ADDRESS][DOMAIN_NAME] [Heigo Õismaa @ Comodus OÜ]" at bounding box center [390, 260] width 605 height 13
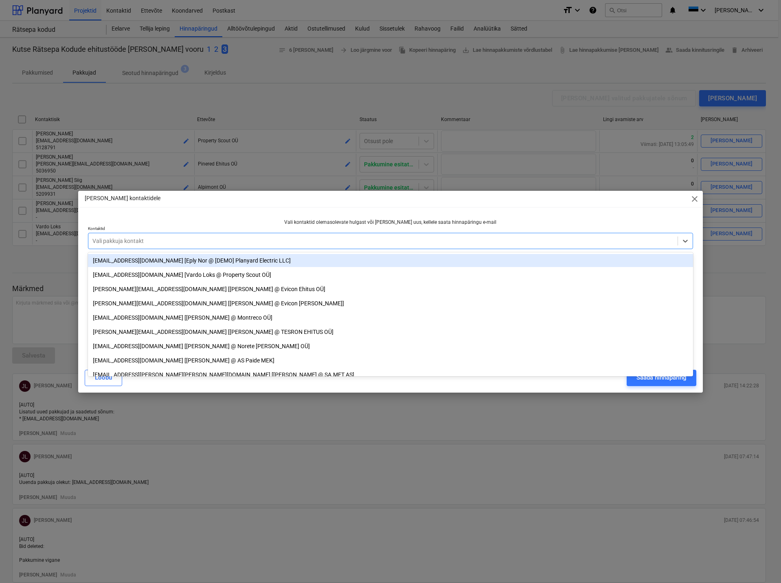
click at [518, 216] on div "Vali kontaktid olemasolevate hulgast või [PERSON_NAME] uus, kellele saata hinna…" at bounding box center [391, 286] width 612 height 141
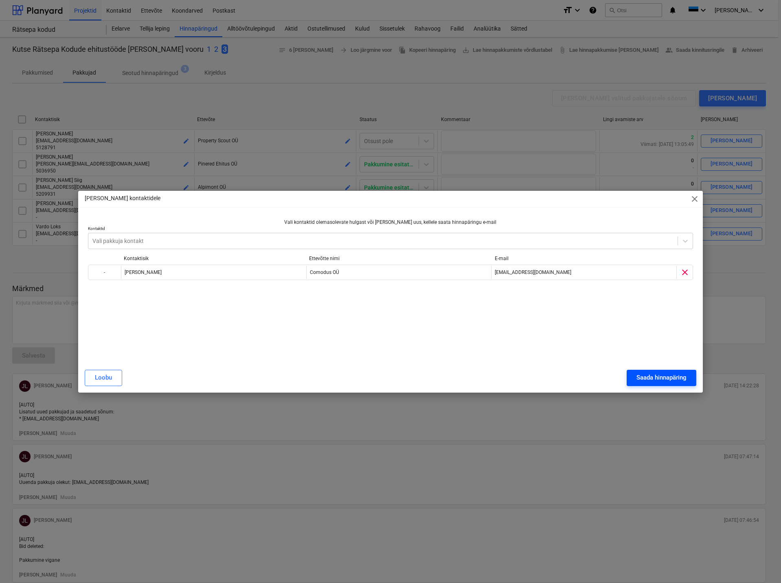
click at [662, 376] on div "Saada hinnapäring" at bounding box center [662, 377] width 50 height 11
